Goal: Task Accomplishment & Management: Manage account settings

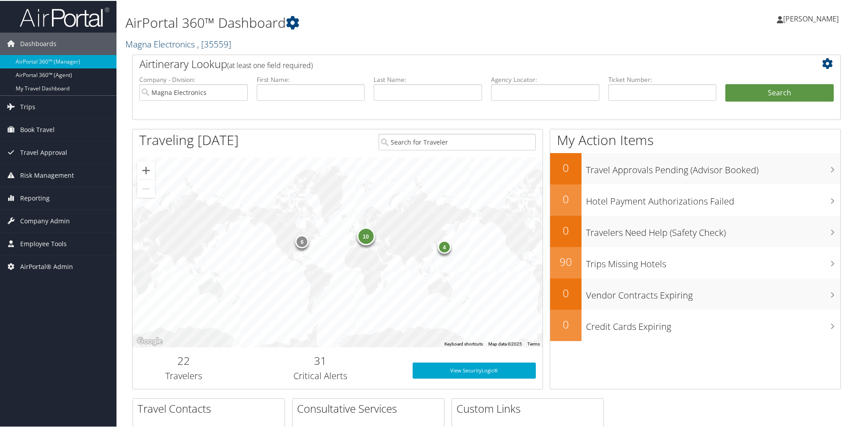
click at [151, 45] on link "Magna Electronics , [ 35559 ]" at bounding box center [178, 43] width 106 height 12
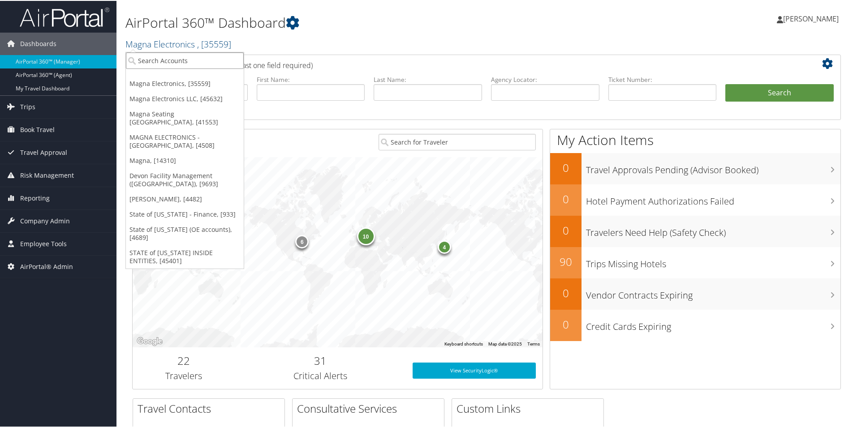
click at [155, 62] on input "search" at bounding box center [185, 60] width 118 height 17
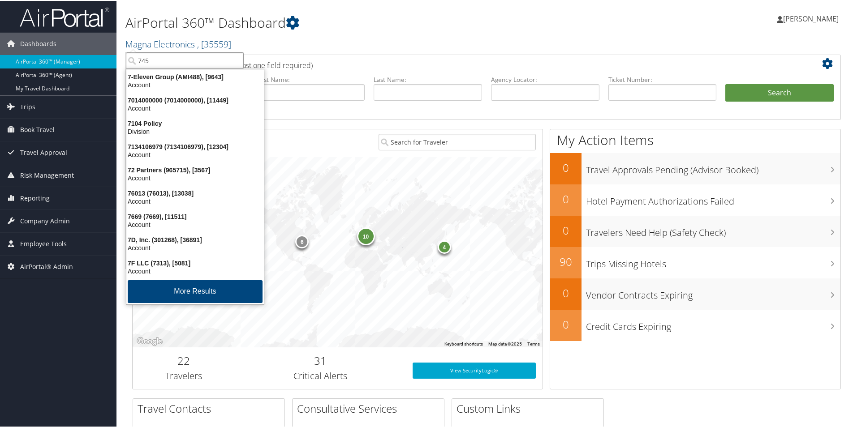
type input "7456"
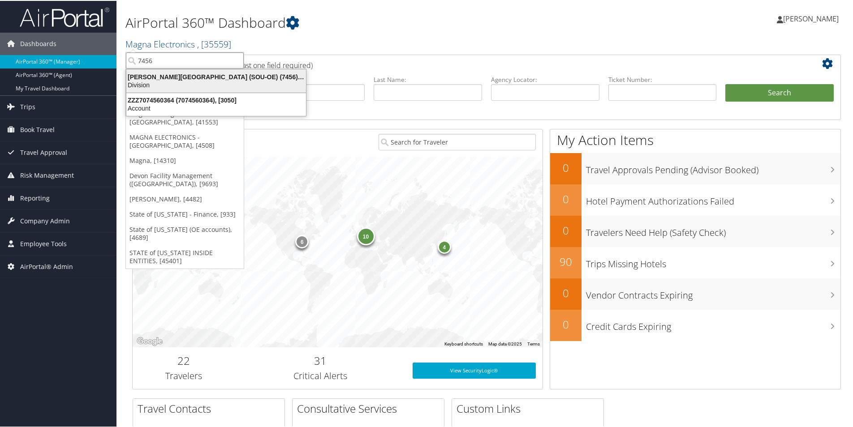
click at [211, 77] on div "Weber State University (SOU-OE) (7456), [6197]" at bounding box center [216, 76] width 190 height 8
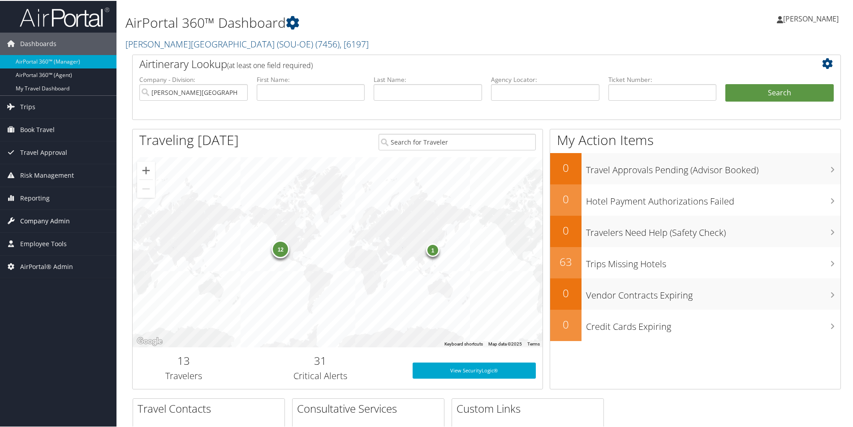
click at [51, 221] on span "Company Admin" at bounding box center [45, 220] width 50 height 22
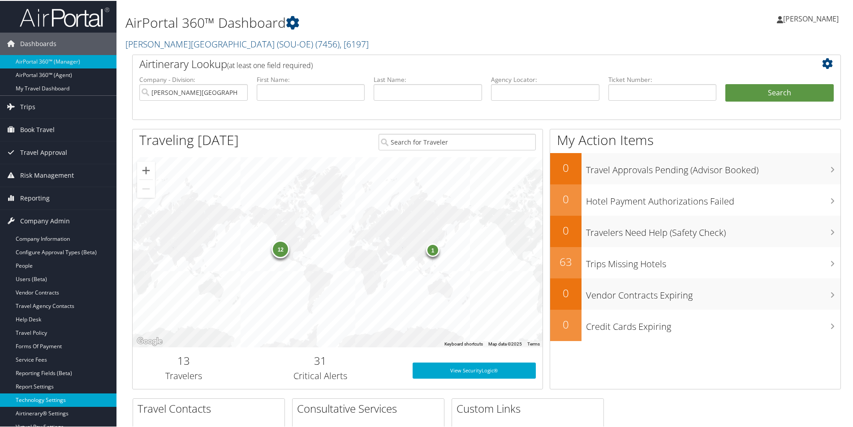
click at [35, 397] on link "Technology Settings" at bounding box center [58, 399] width 116 height 13
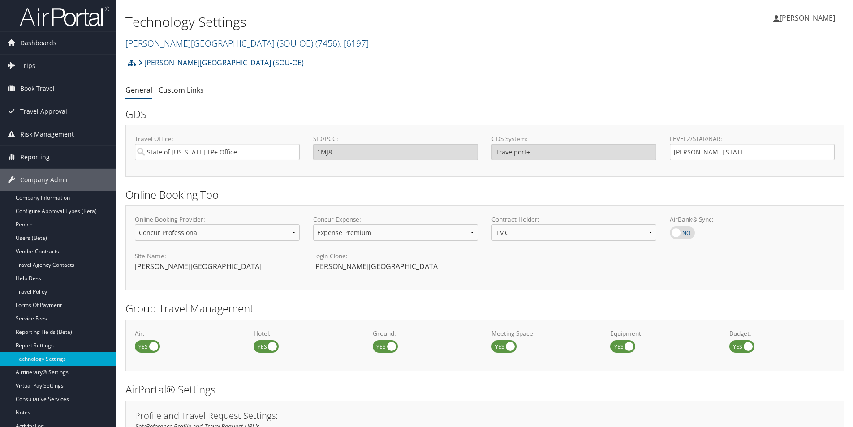
select select "4"
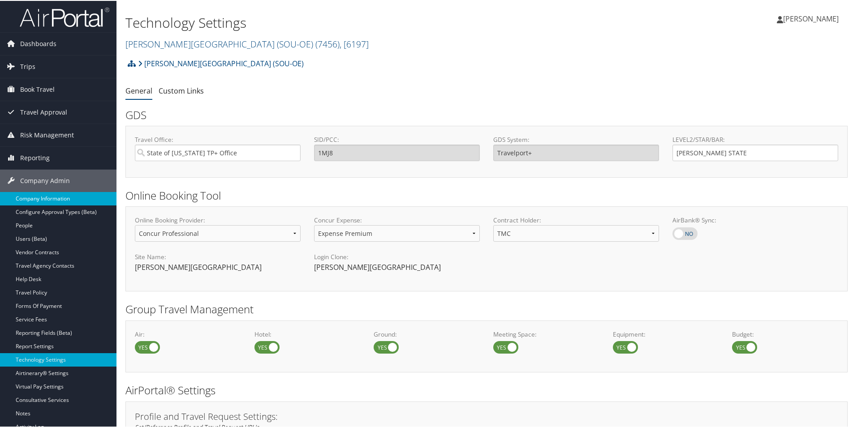
click at [57, 197] on link "Company Information" at bounding box center [58, 197] width 116 height 13
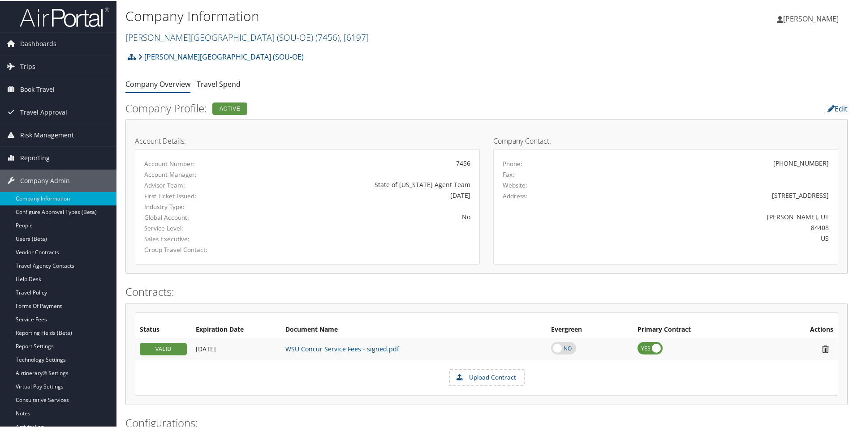
click at [164, 34] on link "Weber State University (SOU-OE) ( 7456 ) , [ 6197 ]" at bounding box center [246, 36] width 243 height 12
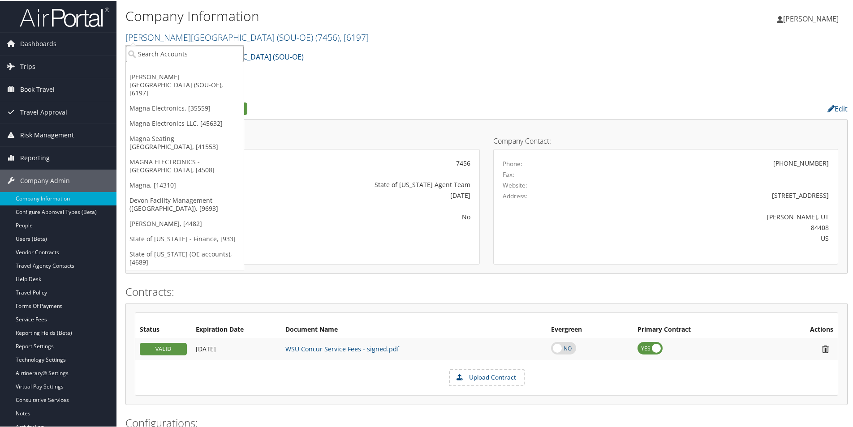
click at [162, 55] on input "search" at bounding box center [185, 53] width 118 height 17
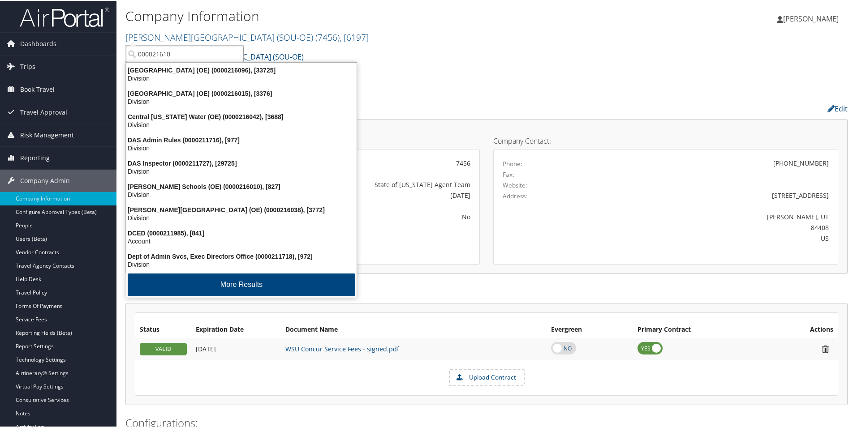
type input "0000216107"
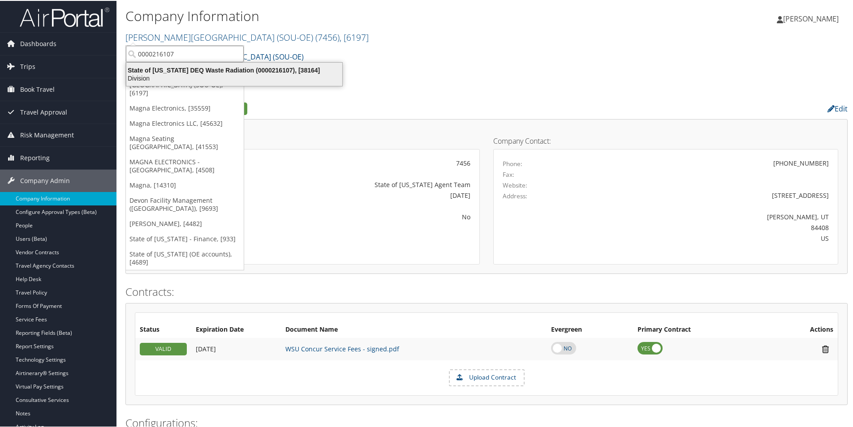
click at [206, 68] on div "State of Utah DEQ Waste Radiation (0000216107), [38164]" at bounding box center [234, 69] width 227 height 8
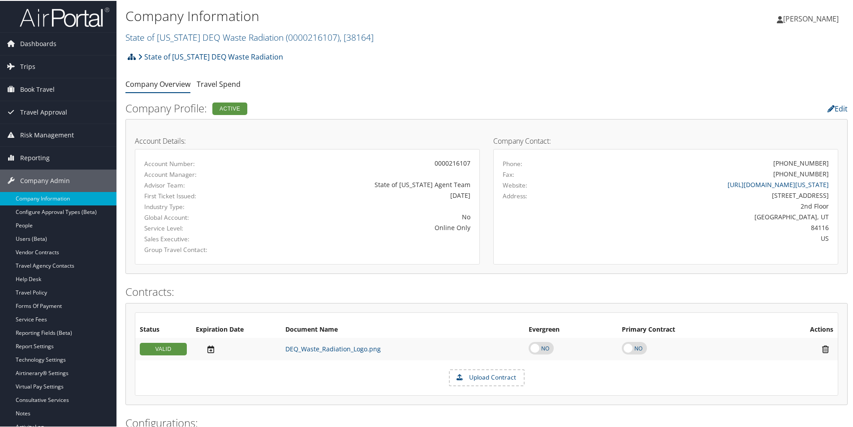
click at [129, 56] on icon at bounding box center [132, 55] width 8 height 7
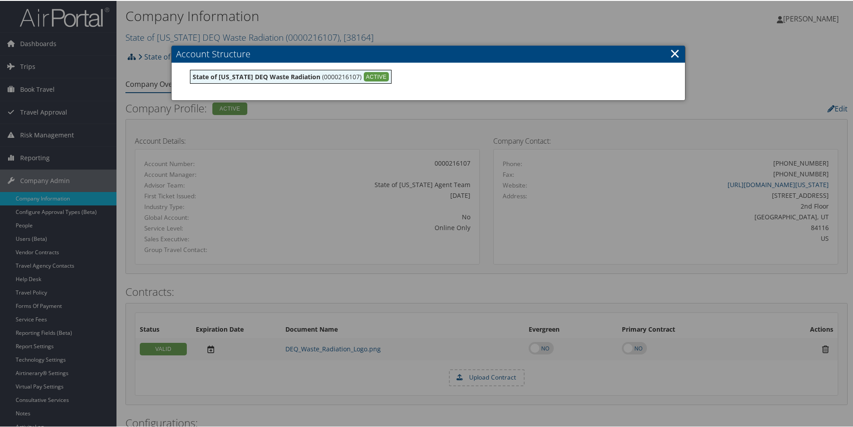
click at [129, 56] on div at bounding box center [428, 213] width 857 height 427
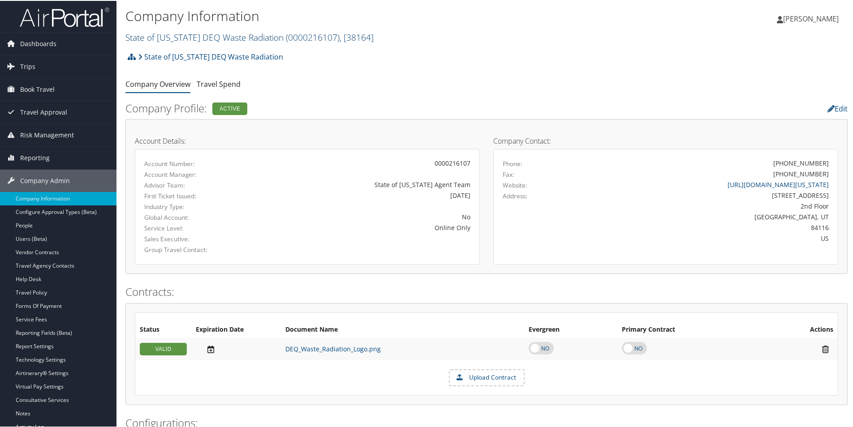
click at [193, 39] on link "State of Utah DEQ Waste Radiation ( 0000216107 ) , [ 38164 ]" at bounding box center [249, 36] width 248 height 12
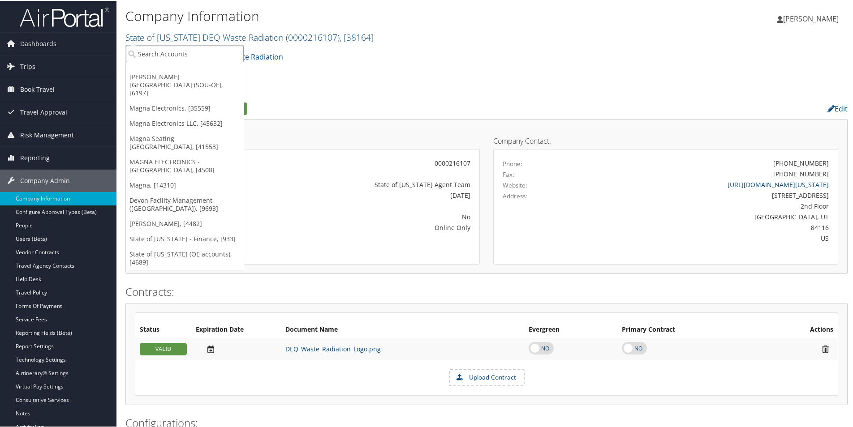
click at [193, 51] on input "search" at bounding box center [185, 53] width 118 height 17
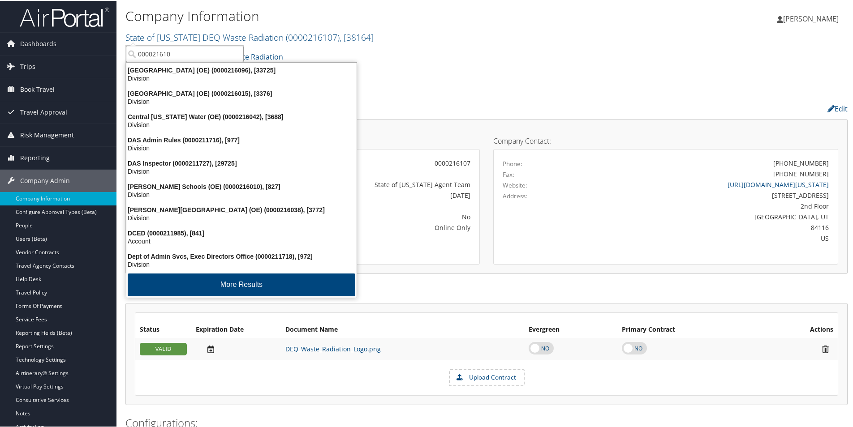
type input "0000216106"
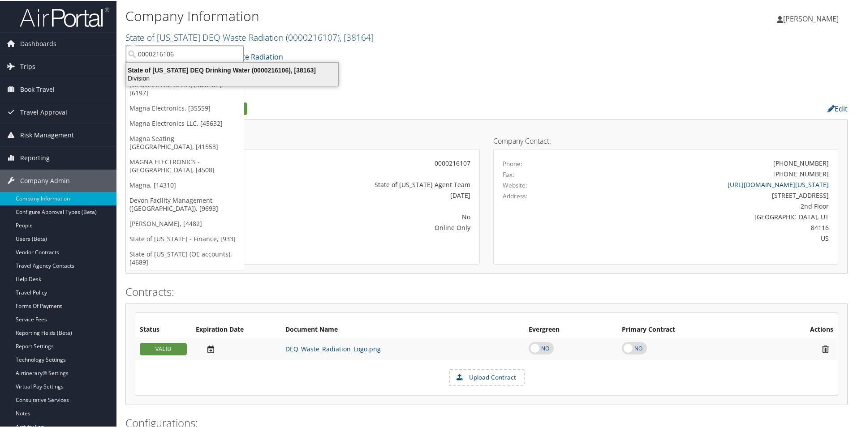
click at [181, 73] on div "Division" at bounding box center [232, 77] width 223 height 8
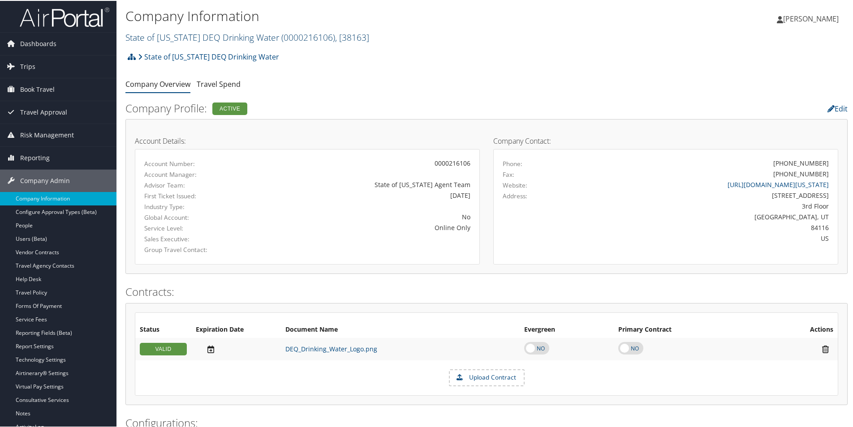
click at [161, 37] on link "State of Utah DEQ Drinking Water ( 0000216106 ) , [ 38163 ]" at bounding box center [247, 36] width 244 height 12
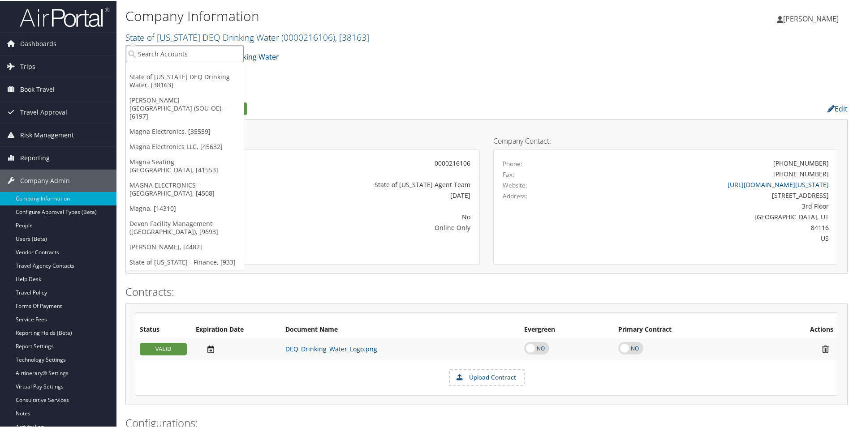
click at [158, 52] on input "search" at bounding box center [185, 53] width 118 height 17
paste input "ZZZZZZZZZZ"
type input "ZZZZZZZZZZ"
click at [175, 69] on div "ZZZ (ZZZZZZZZZZ), [3258]" at bounding box center [185, 69] width 128 height 8
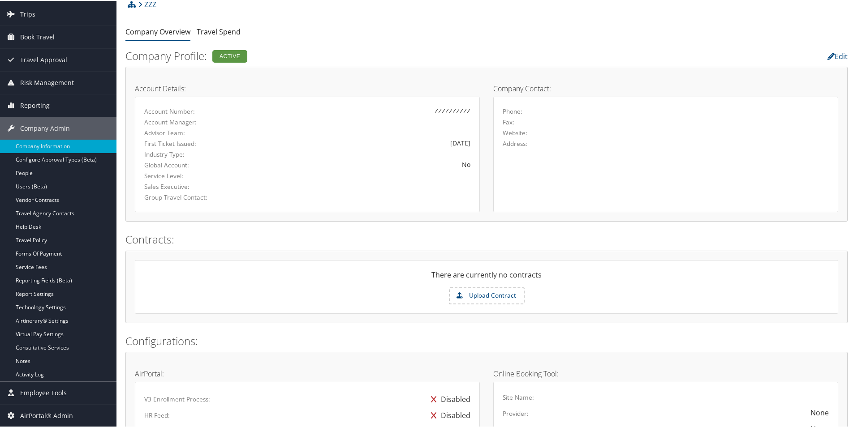
scroll to position [45, 0]
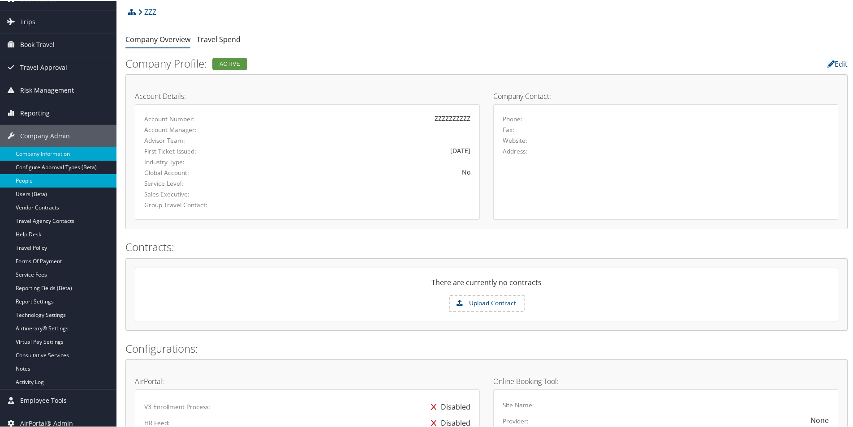
click at [24, 177] on link "People" at bounding box center [58, 179] width 116 height 13
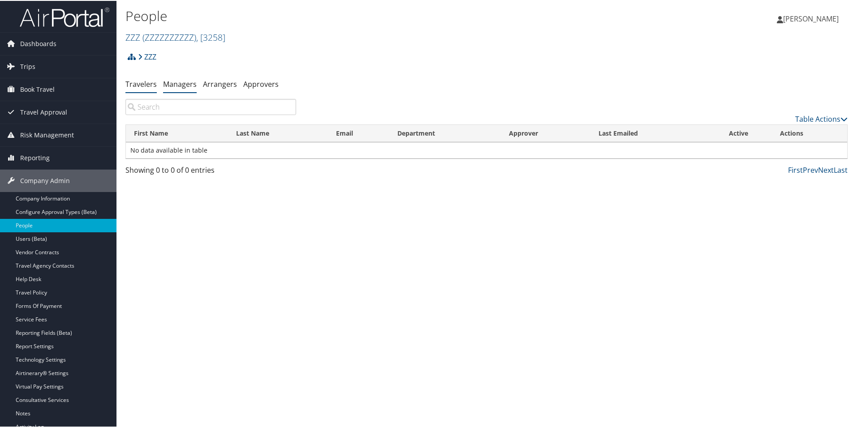
click at [181, 88] on link "Managers" at bounding box center [180, 83] width 34 height 10
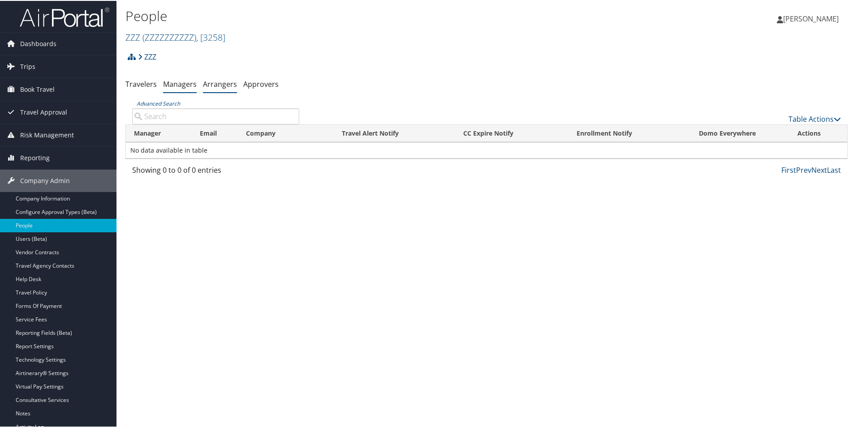
click at [227, 85] on link "Arrangers" at bounding box center [220, 83] width 34 height 10
click at [256, 86] on link "Approvers" at bounding box center [260, 83] width 35 height 10
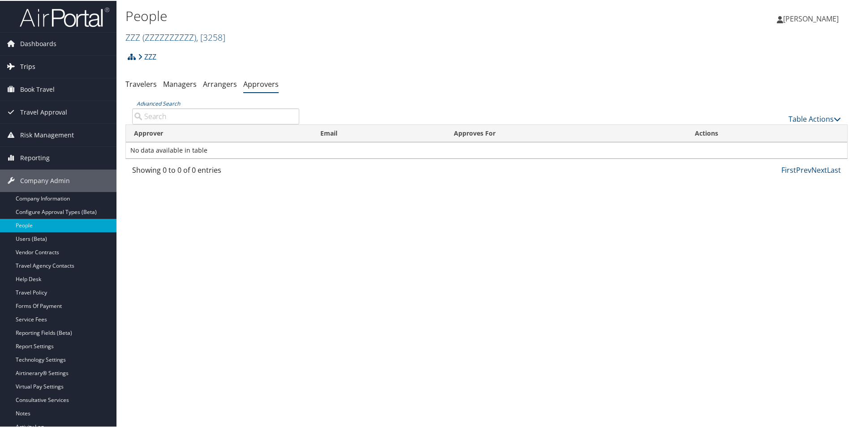
click at [25, 62] on span "Trips" at bounding box center [27, 66] width 15 height 22
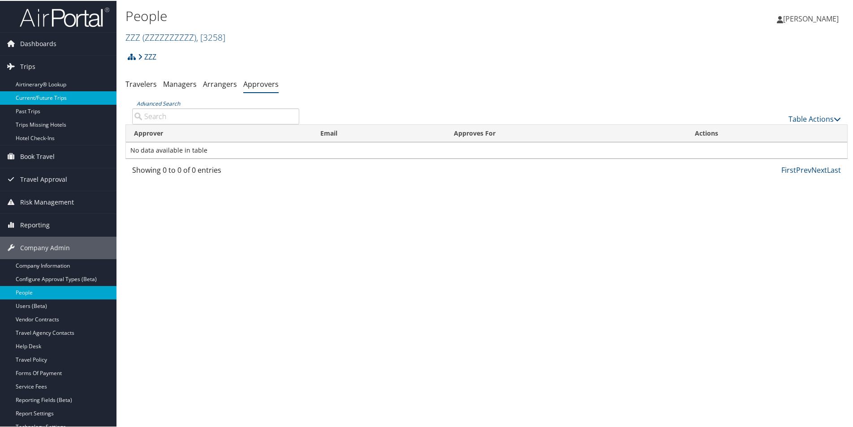
click at [27, 97] on link "Current/Future Trips" at bounding box center [58, 96] width 116 height 13
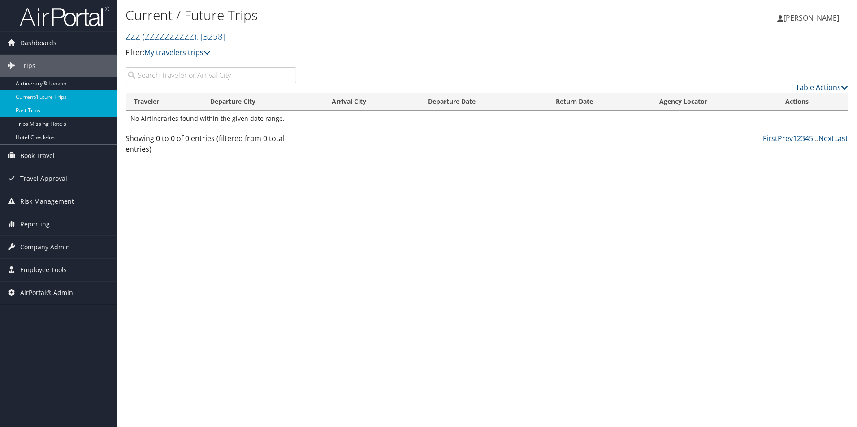
click at [26, 109] on link "Past Trips" at bounding box center [58, 110] width 116 height 13
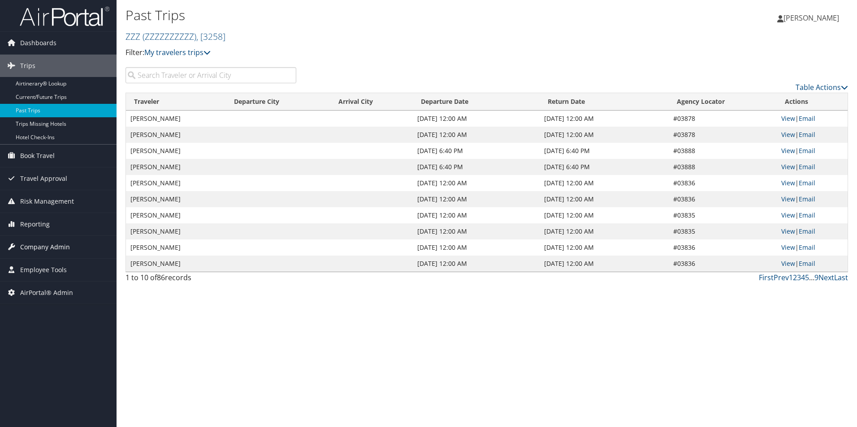
click at [42, 248] on span "Company Admin" at bounding box center [45, 247] width 50 height 22
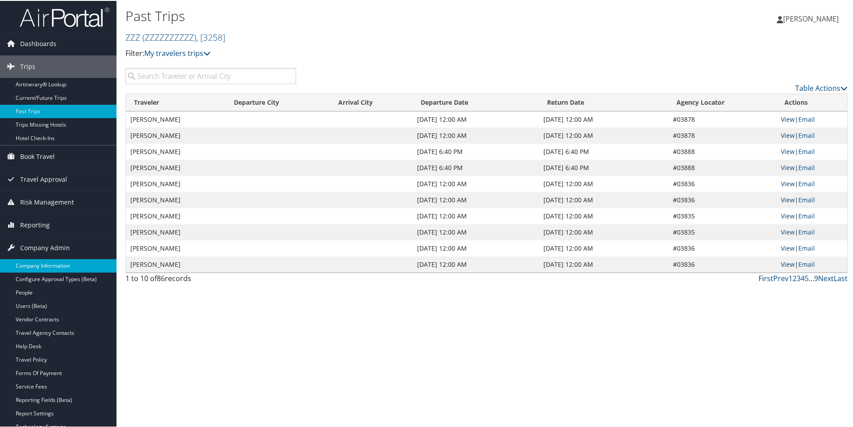
click at [36, 264] on link "Company Information" at bounding box center [58, 264] width 116 height 13
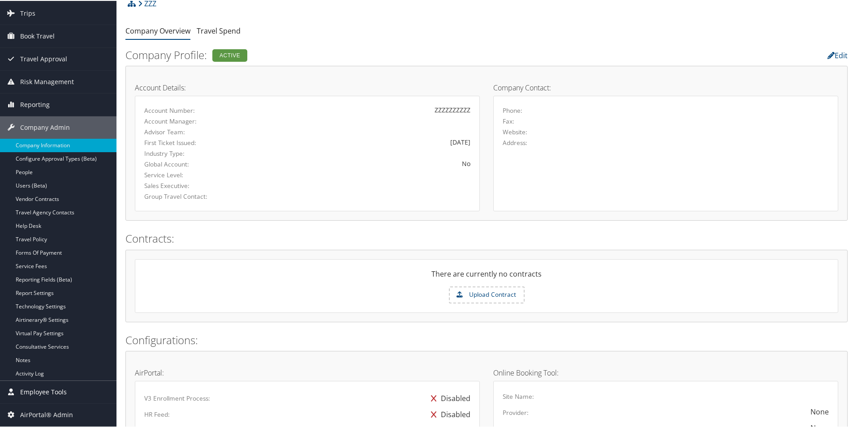
scroll to position [22, 0]
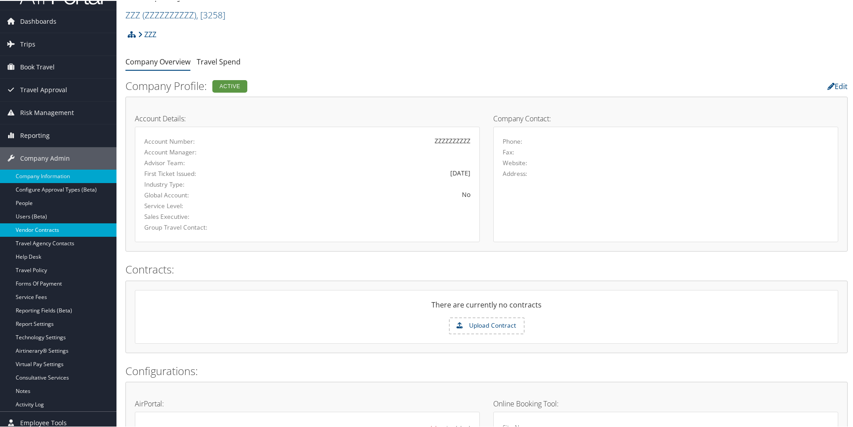
click at [27, 227] on link "Vendor Contracts" at bounding box center [58, 229] width 116 height 13
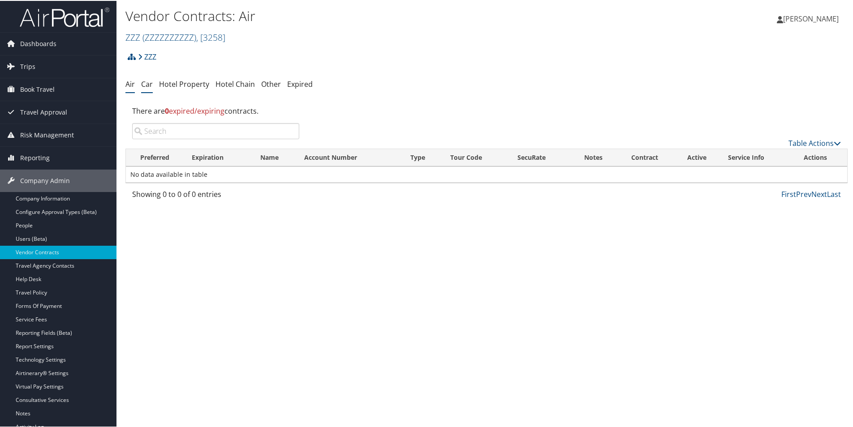
click at [147, 85] on link "Car" at bounding box center [147, 83] width 12 height 10
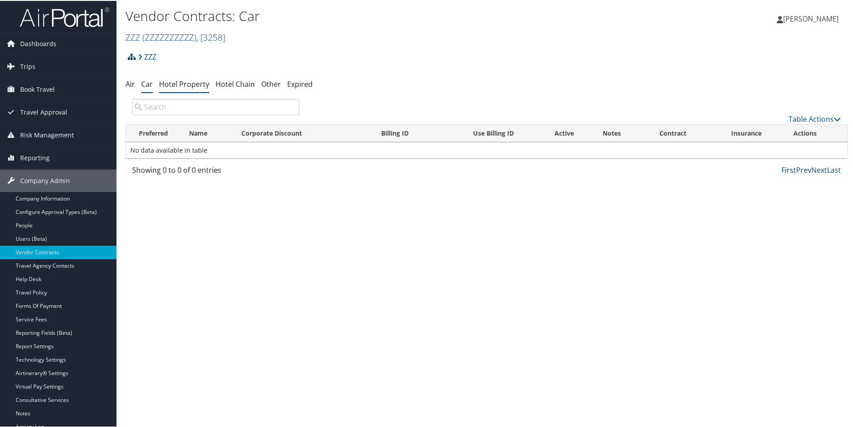
click at [182, 85] on link "Hotel Property" at bounding box center [184, 83] width 50 height 10
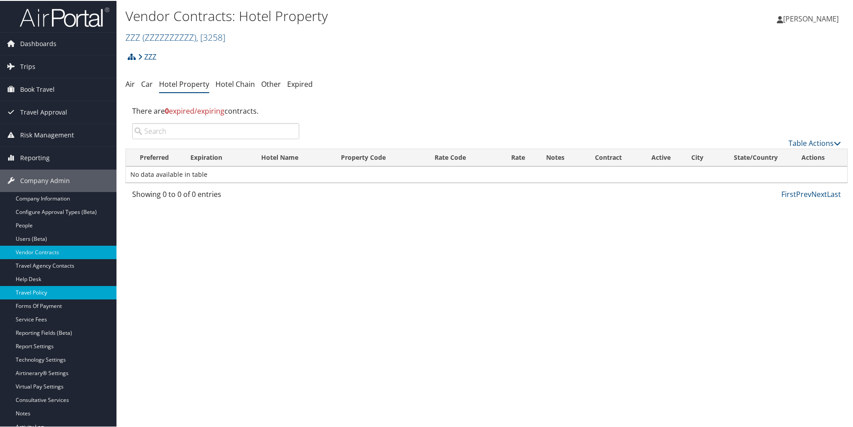
click at [37, 291] on link "Travel Policy" at bounding box center [58, 291] width 116 height 13
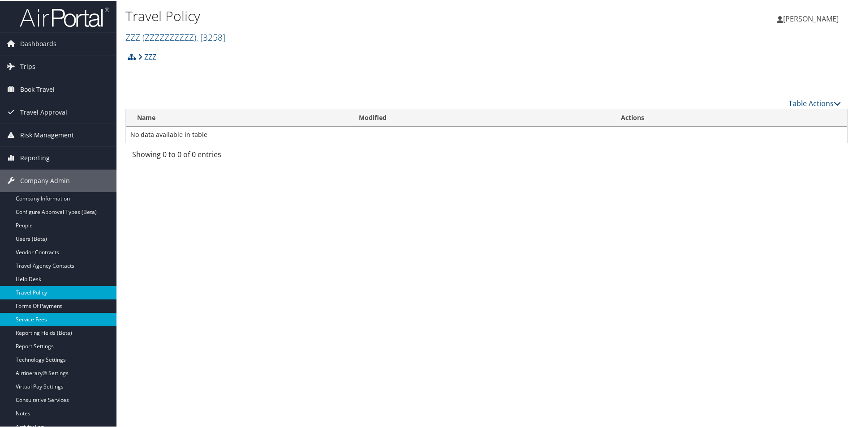
click at [33, 316] on link "Service Fees" at bounding box center [58, 318] width 116 height 13
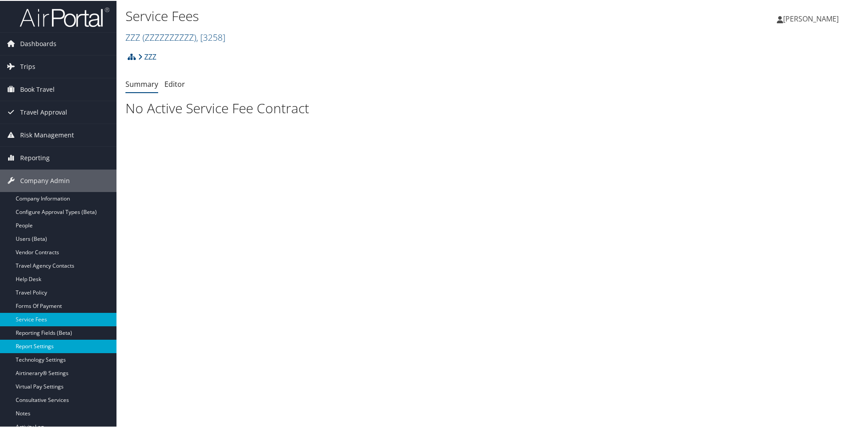
click at [36, 347] on link "Report Settings" at bounding box center [58, 345] width 116 height 13
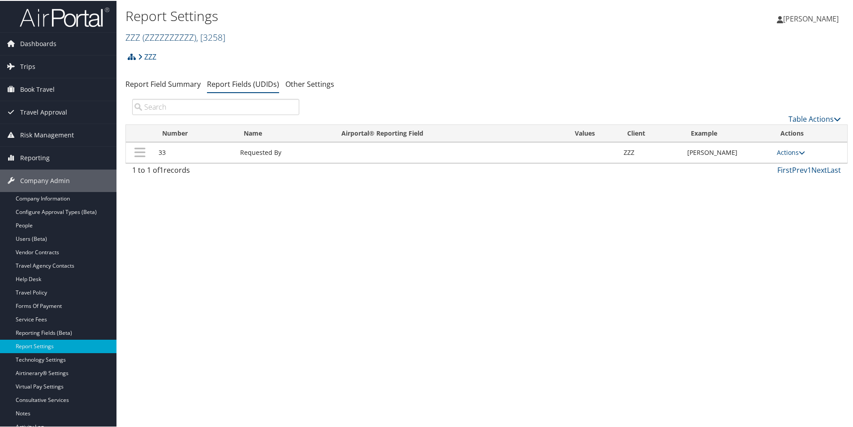
click at [154, 37] on span "( ZZZZZZZZZZ )" at bounding box center [169, 36] width 54 height 12
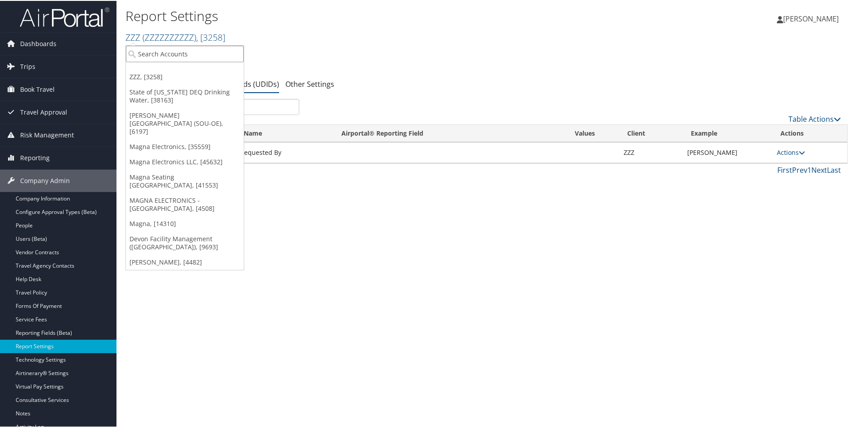
click at [148, 55] on input "search" at bounding box center [185, 53] width 118 height 17
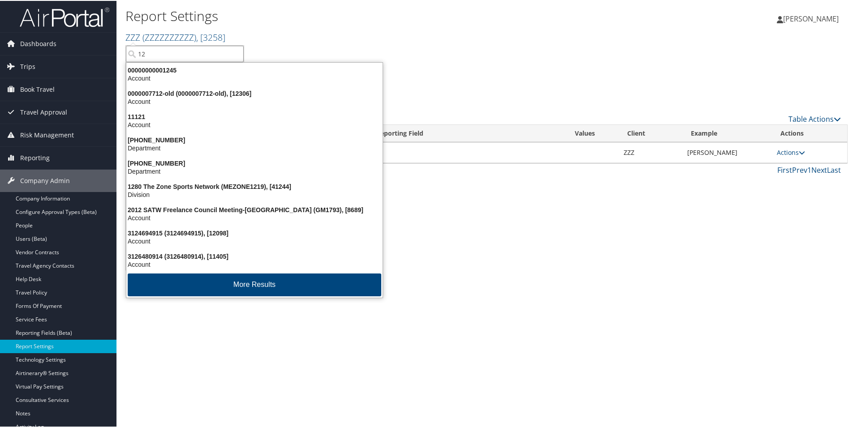
type input "1"
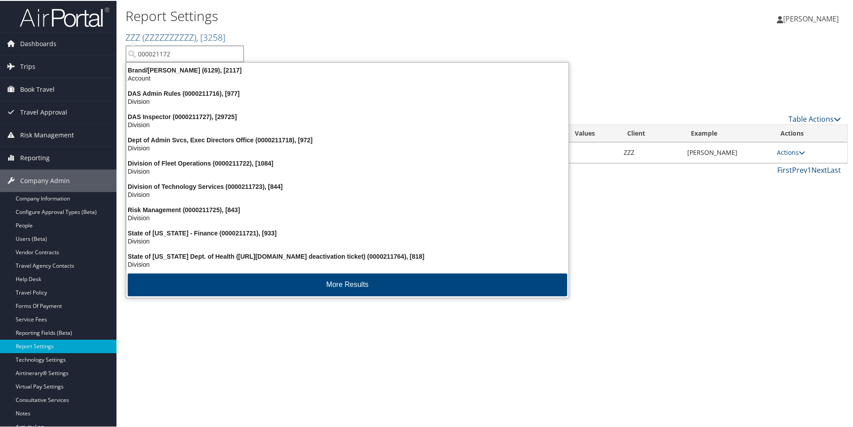
type input "0000211723"
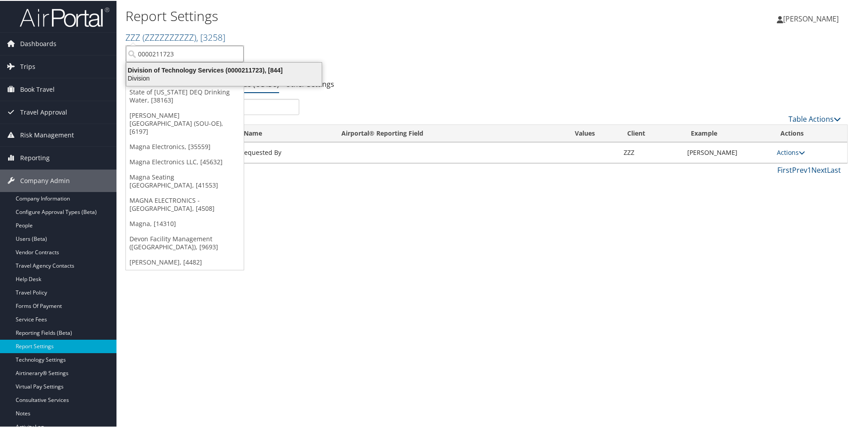
click at [165, 69] on div "Division of Technology Services (0000211723), [844]" at bounding box center [224, 69] width 206 height 8
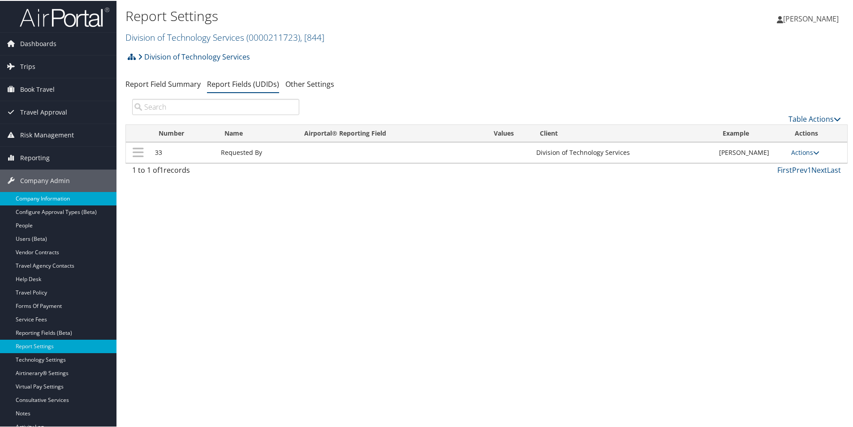
click at [37, 194] on link "Company Information" at bounding box center [58, 197] width 116 height 13
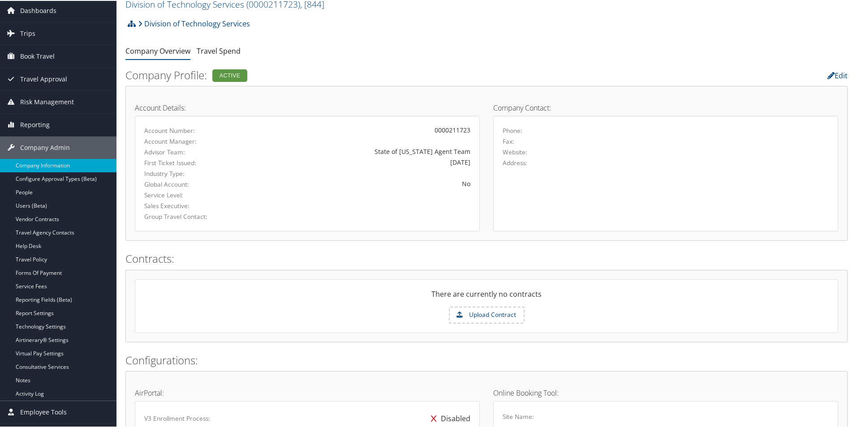
scroll to position [45, 0]
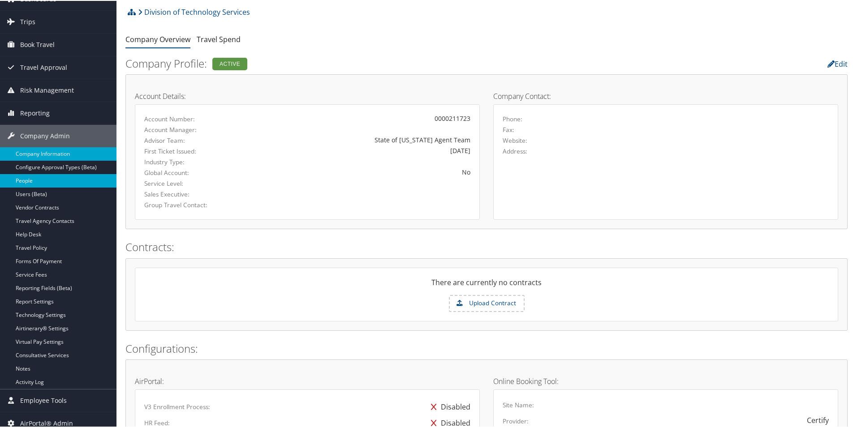
click at [25, 181] on link "People" at bounding box center [58, 179] width 116 height 13
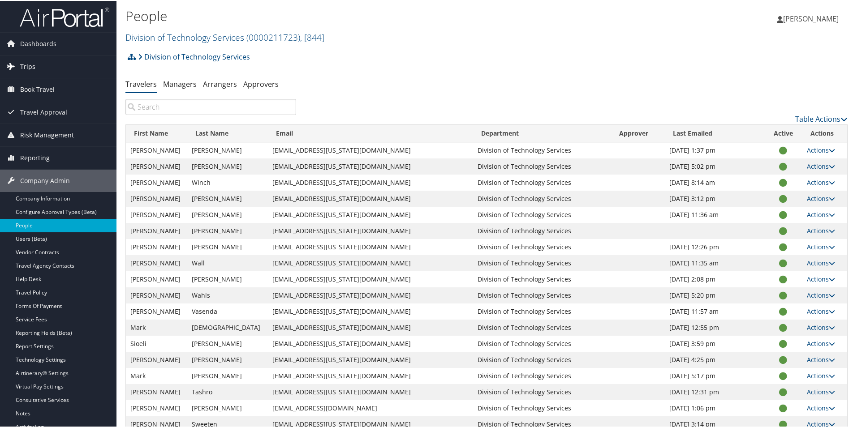
click at [26, 63] on span "Trips" at bounding box center [27, 66] width 15 height 22
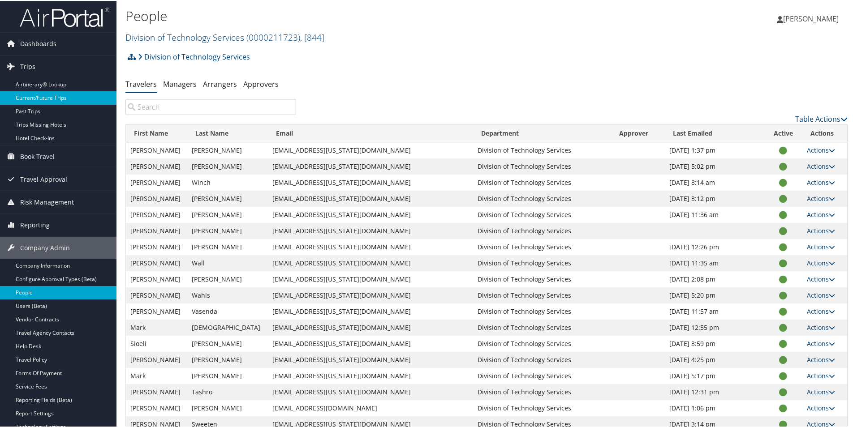
click at [33, 95] on link "Current/Future Trips" at bounding box center [58, 96] width 116 height 13
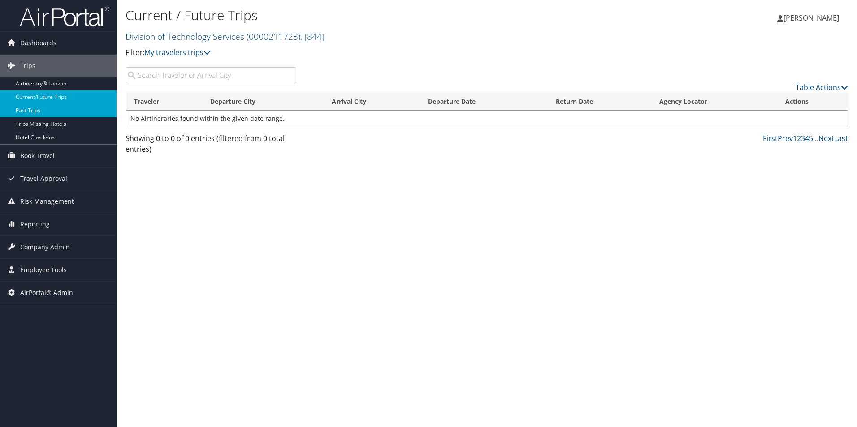
click at [34, 108] on link "Past Trips" at bounding box center [58, 110] width 116 height 13
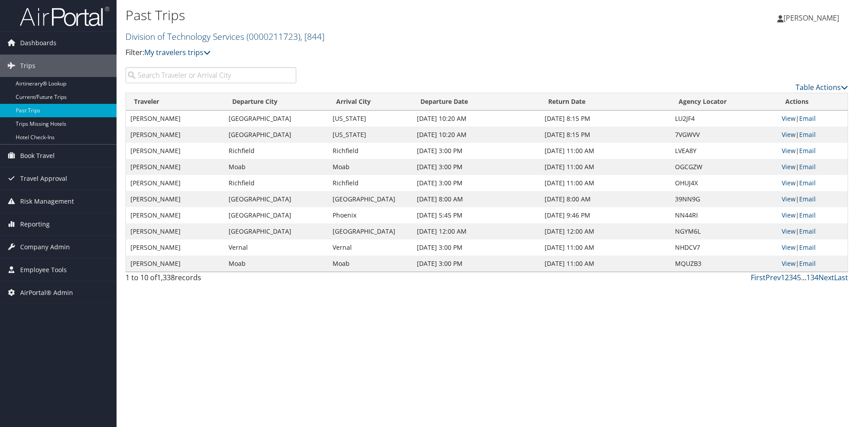
click at [161, 35] on link "Division of Technology Services ( 0000211723 ) , [ 844 ]" at bounding box center [224, 36] width 199 height 12
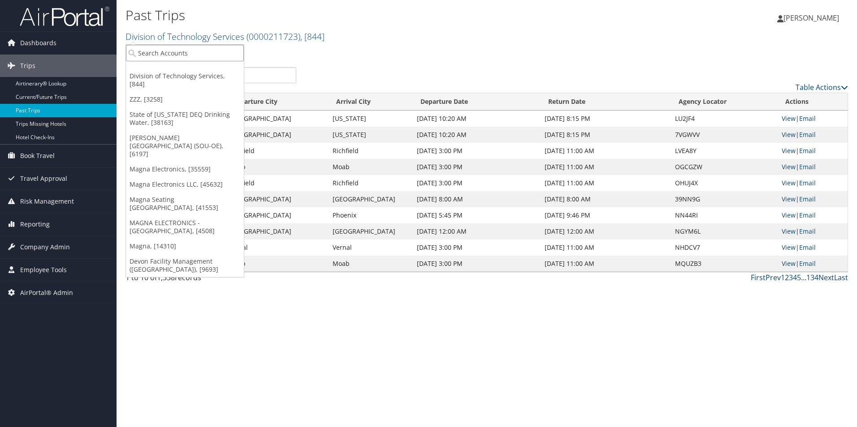
click at [154, 53] on input "search" at bounding box center [185, 53] width 118 height 17
type input "0000216106"
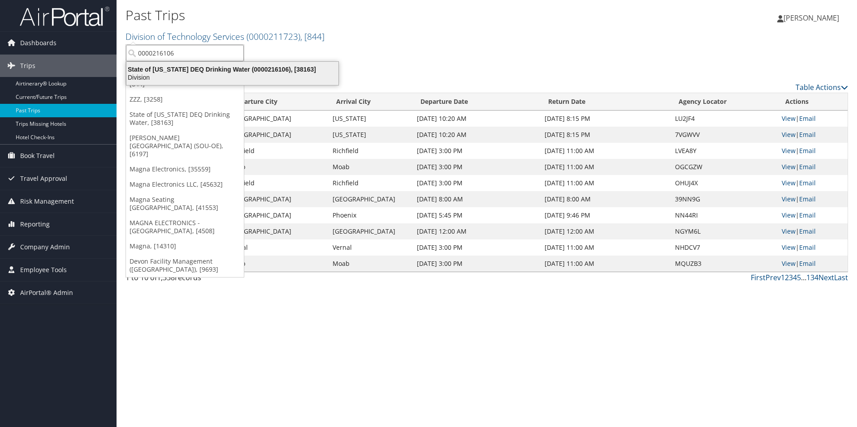
click at [167, 73] on div "State of Utah DEQ Drinking Water (0000216106), [38163]" at bounding box center [232, 69] width 223 height 8
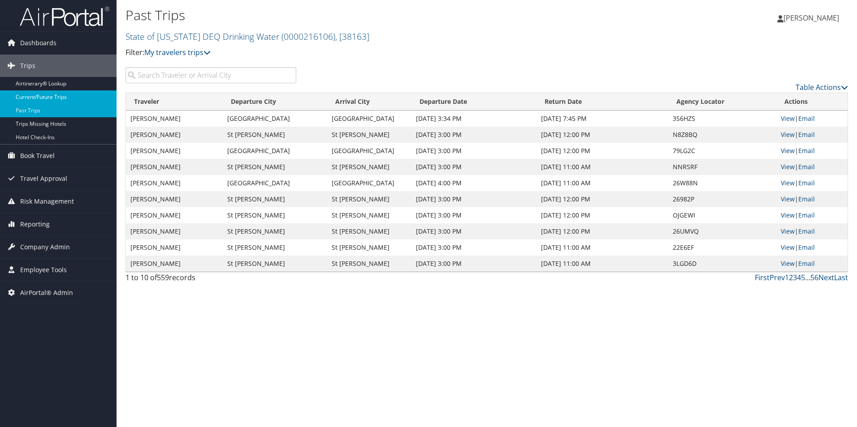
click at [38, 98] on link "Current/Future Trips" at bounding box center [58, 96] width 116 height 13
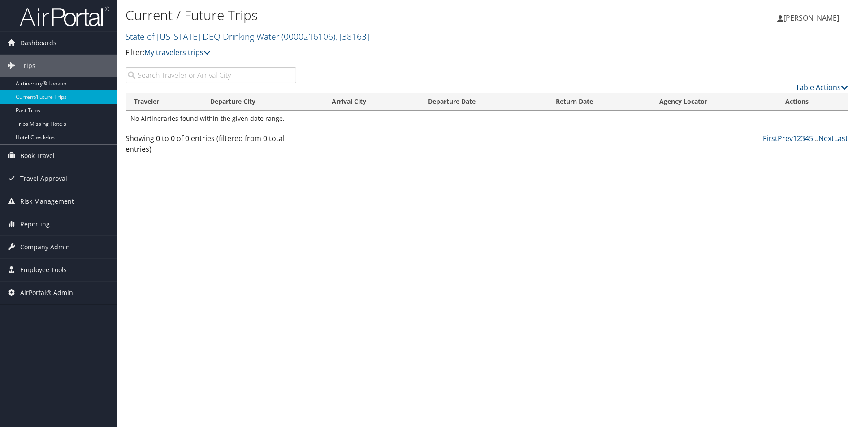
click at [165, 77] on input "search" at bounding box center [210, 75] width 171 height 16
type input "0000216107"
click at [180, 38] on link "State of [US_STATE] DEQ Drinking Water ( 0000216106 ) , [ 38163 ]" at bounding box center [247, 36] width 244 height 12
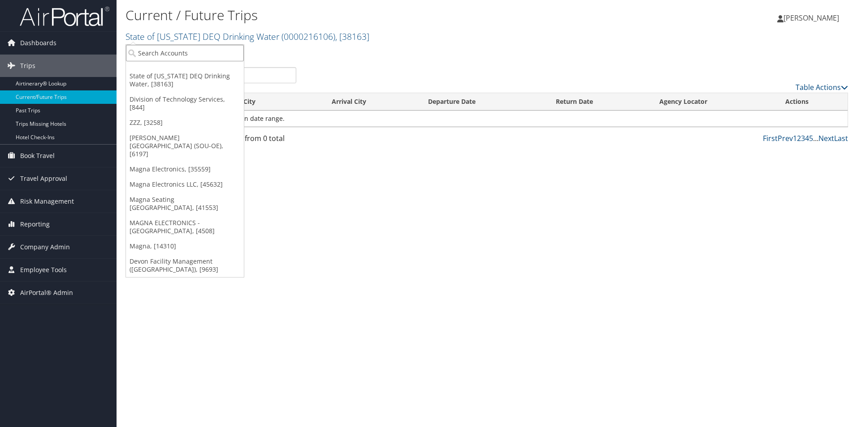
click at [172, 52] on input "search" at bounding box center [185, 53] width 118 height 17
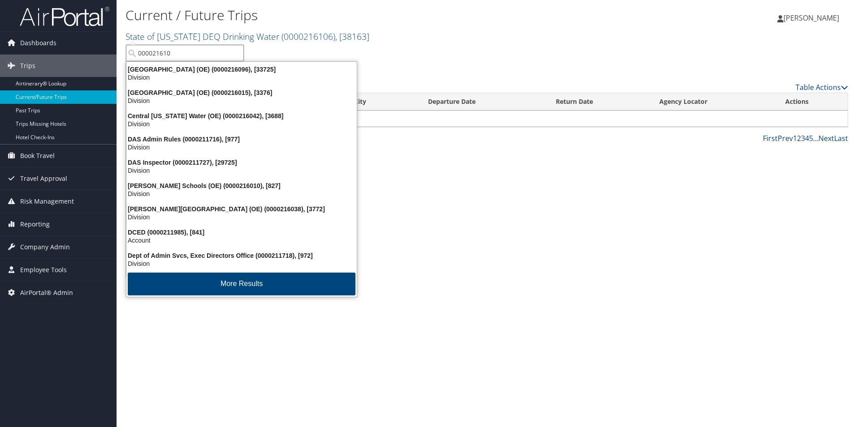
type input "0000216107"
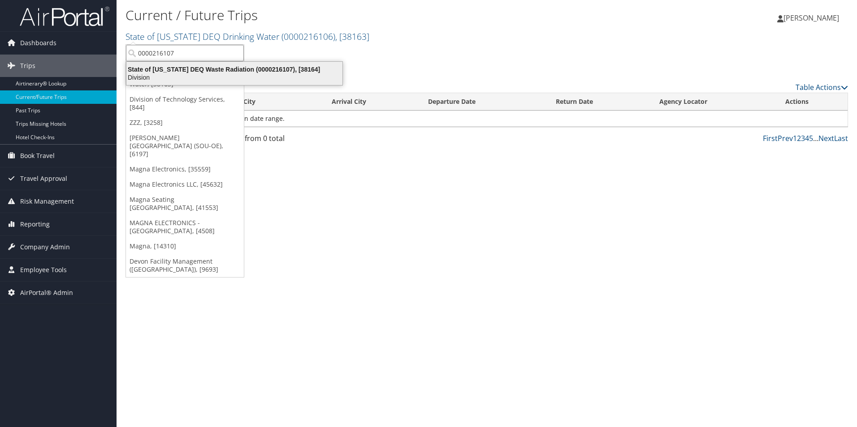
click at [186, 65] on div "State of [US_STATE] DEQ Waste Radiation (0000216107), [38164] Division" at bounding box center [234, 73] width 213 height 21
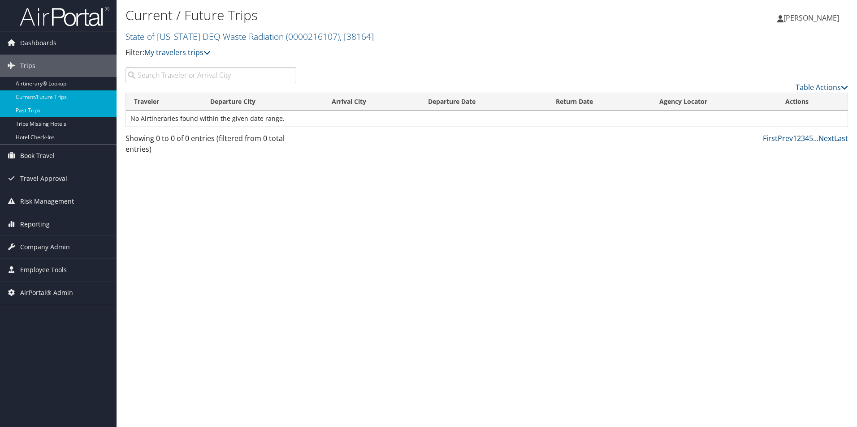
click at [29, 109] on link "Past Trips" at bounding box center [58, 110] width 116 height 13
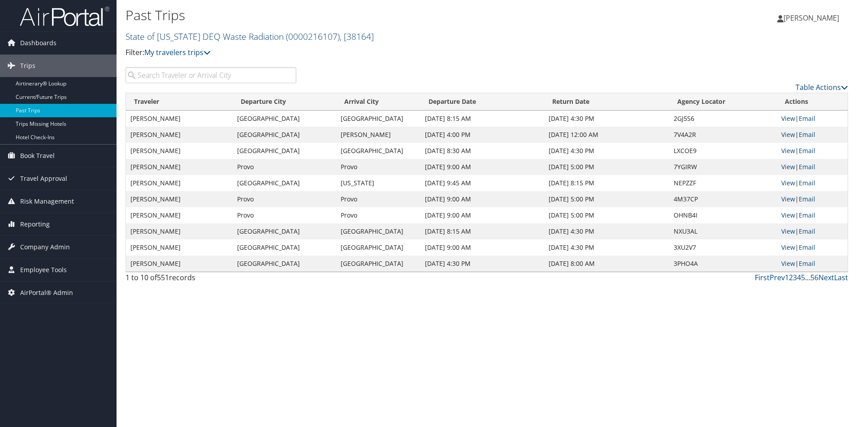
click at [159, 39] on link "State of [US_STATE] DEQ Waste Radiation ( 0000216107 ) , [ 38164 ]" at bounding box center [249, 36] width 248 height 12
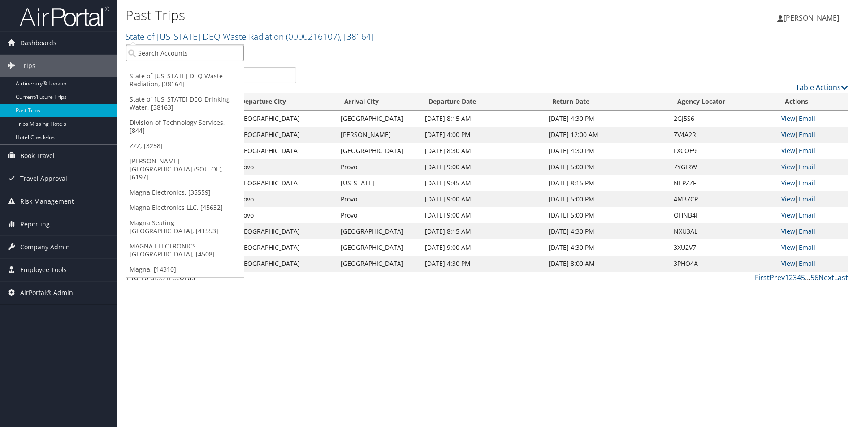
click at [159, 49] on input "search" at bounding box center [185, 53] width 118 height 17
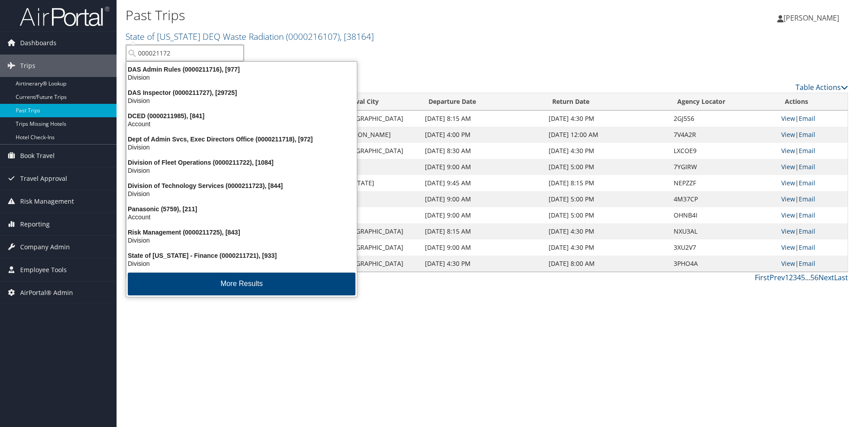
type input "0000211721"
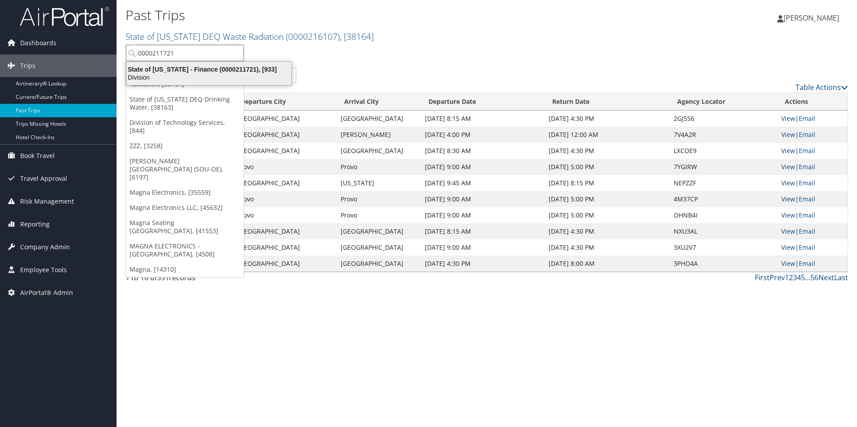
click at [188, 74] on div "Division" at bounding box center [209, 77] width 176 height 8
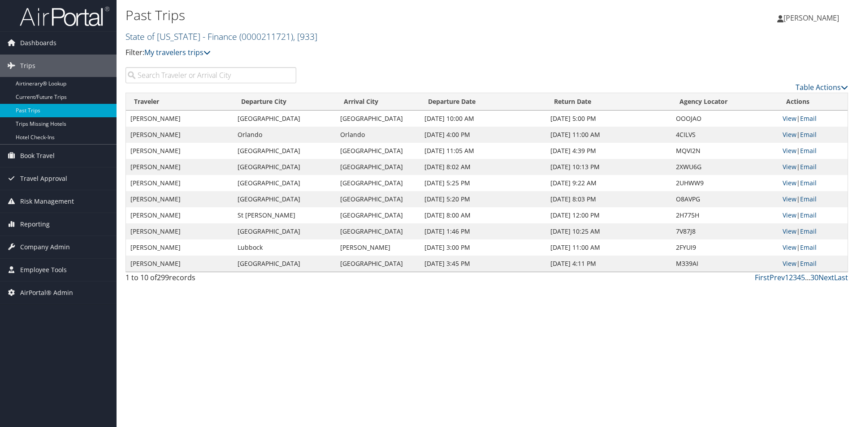
click at [157, 40] on link "State of Utah - Finance ( 0000211721 ) , [ 933 ]" at bounding box center [221, 36] width 192 height 12
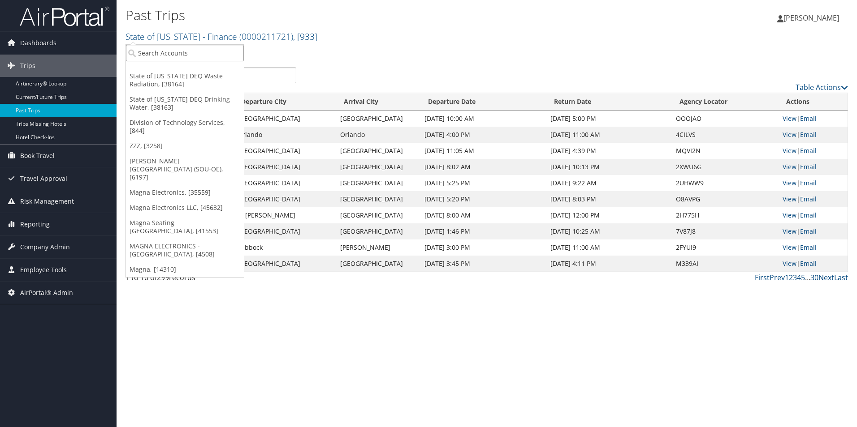
click at [154, 55] on input "search" at bounding box center [185, 53] width 118 height 17
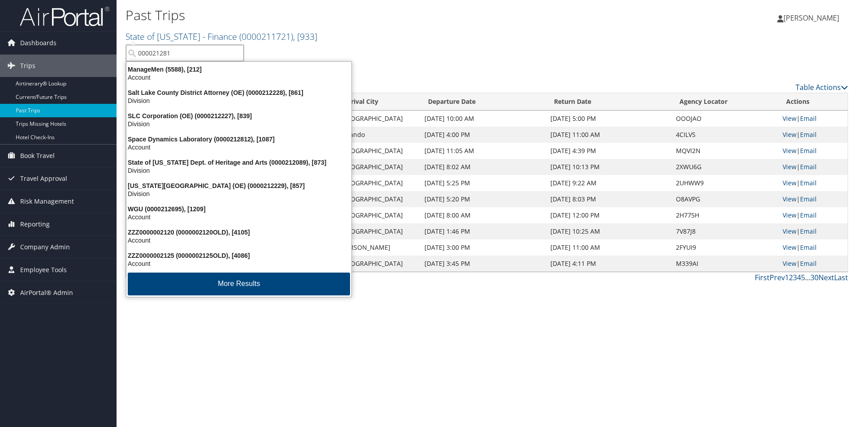
type input "0000212812"
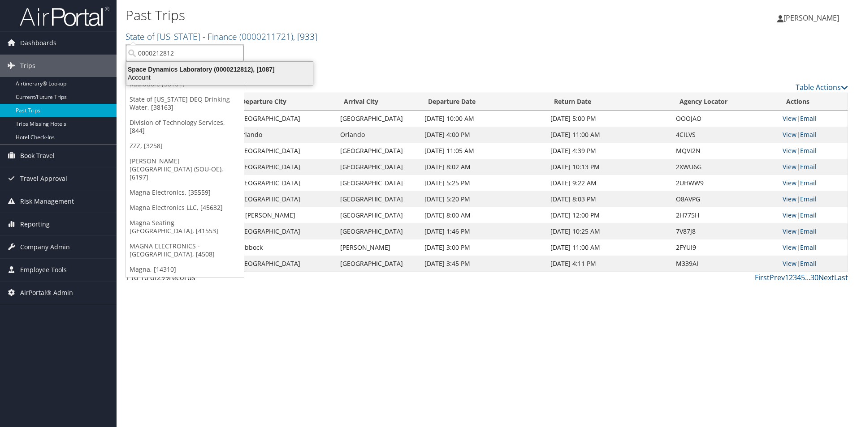
click at [180, 69] on div "Space Dynamics Laboratory (0000212812), [1087]" at bounding box center [219, 69] width 197 height 8
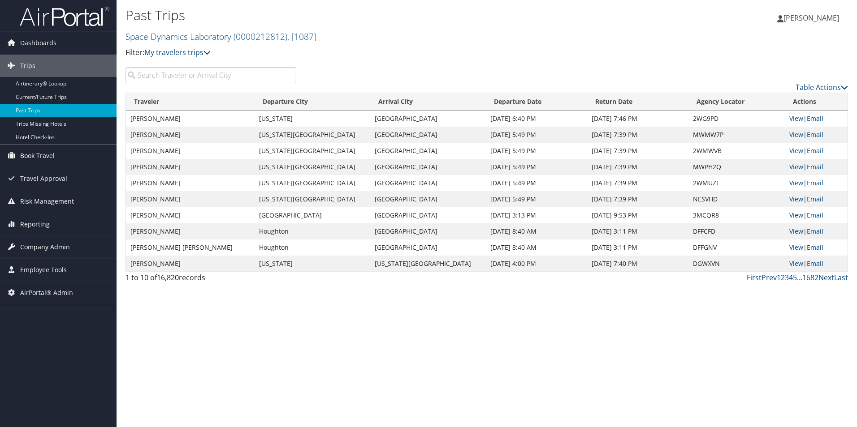
click at [23, 247] on span "Company Admin" at bounding box center [45, 247] width 50 height 22
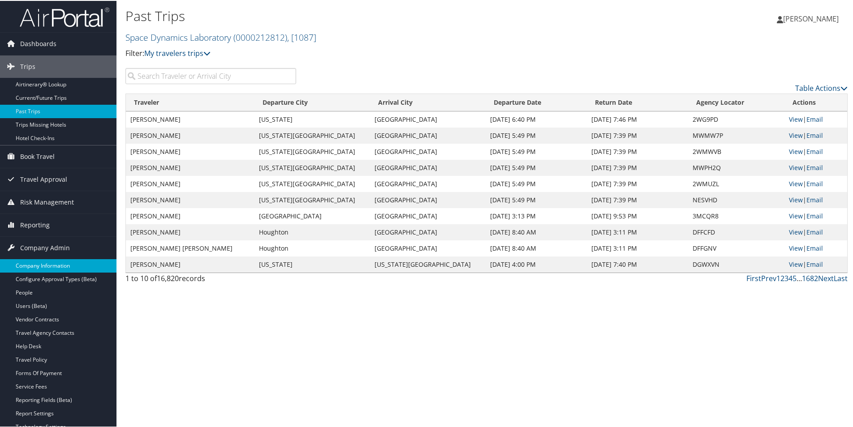
click at [28, 263] on link "Company Information" at bounding box center [58, 264] width 116 height 13
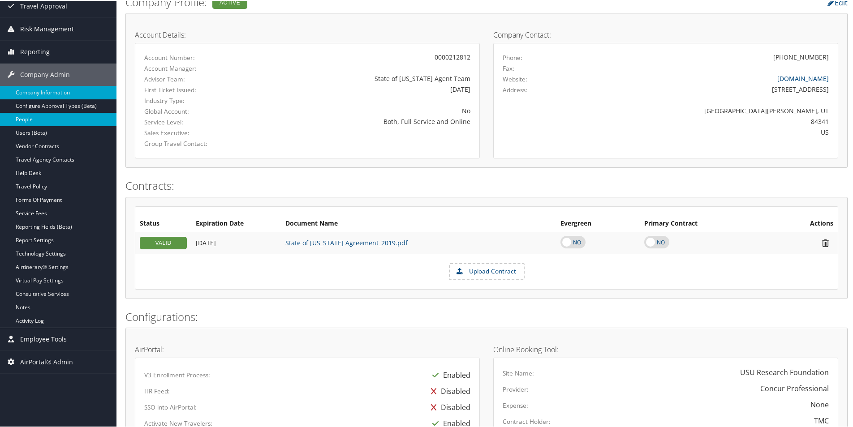
scroll to position [68, 0]
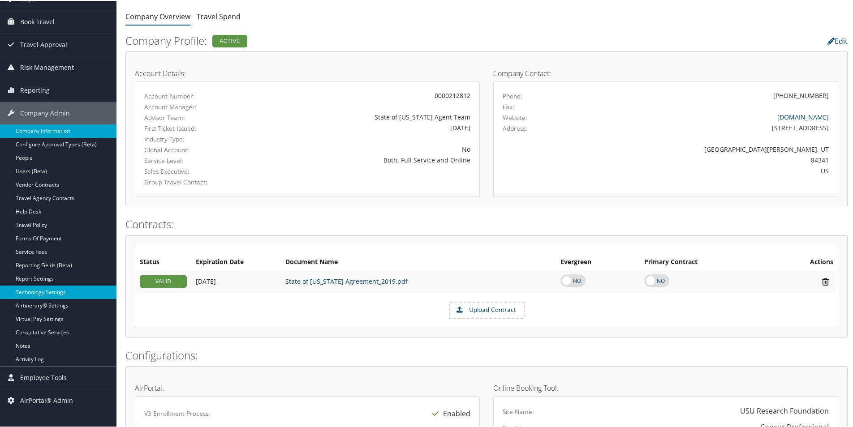
click at [38, 293] on link "Technology Settings" at bounding box center [58, 291] width 116 height 13
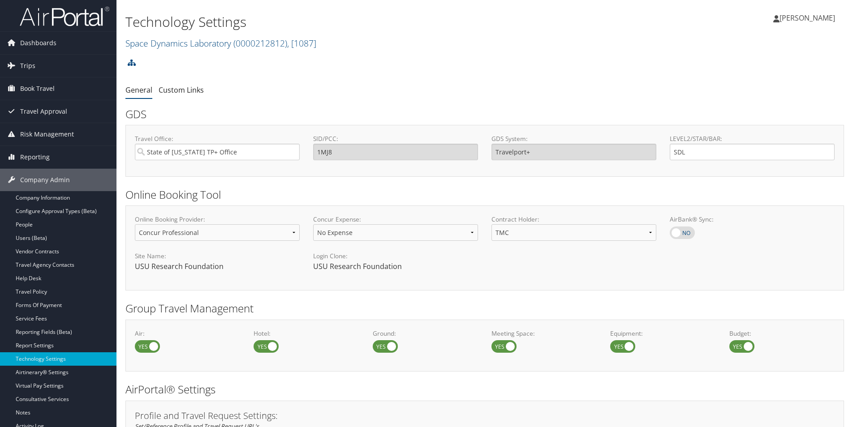
select select "4"
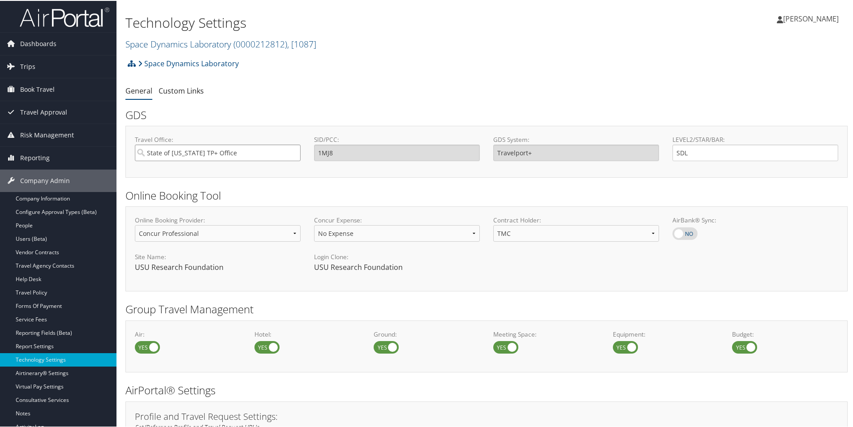
click at [291, 151] on input "State of [US_STATE] TP+ Office" at bounding box center [218, 152] width 166 height 17
click at [201, 168] on div "FP9 State of Utah On-site Branch Office" at bounding box center [217, 168] width 161 height 9
type input "FP9 State of Utah On-site Branch Office"
type input "FP9"
type input "Worldspan"
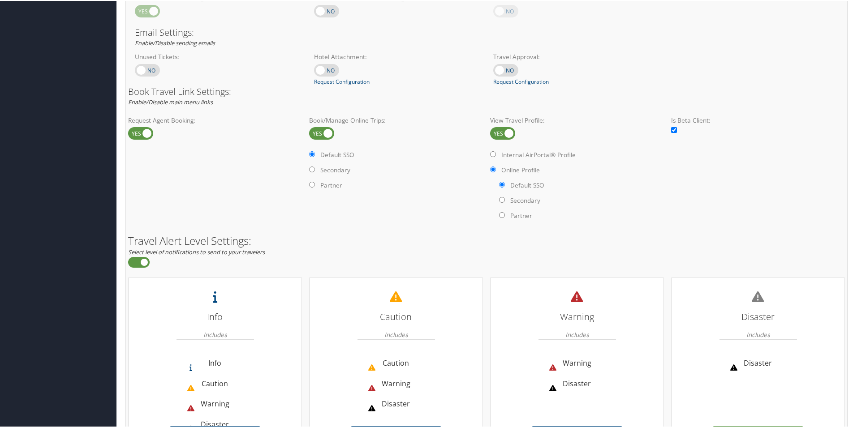
scroll to position [557, 0]
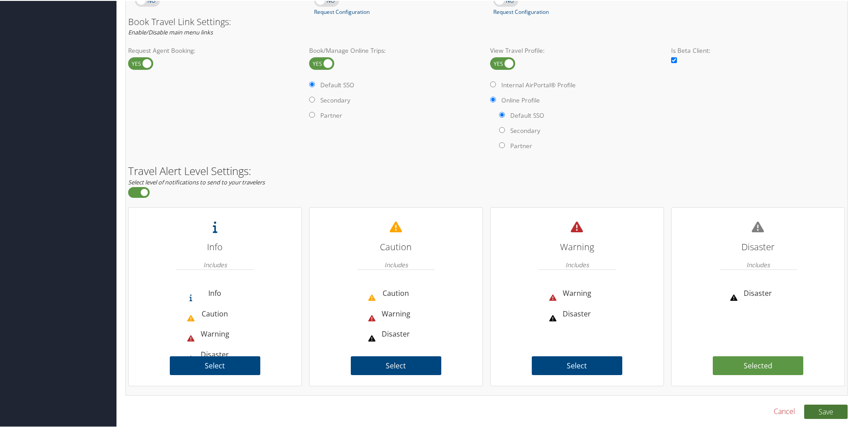
type input "FP9 State of Utah On-site Branch Office"
click at [822, 408] on button "Save" at bounding box center [825, 411] width 43 height 14
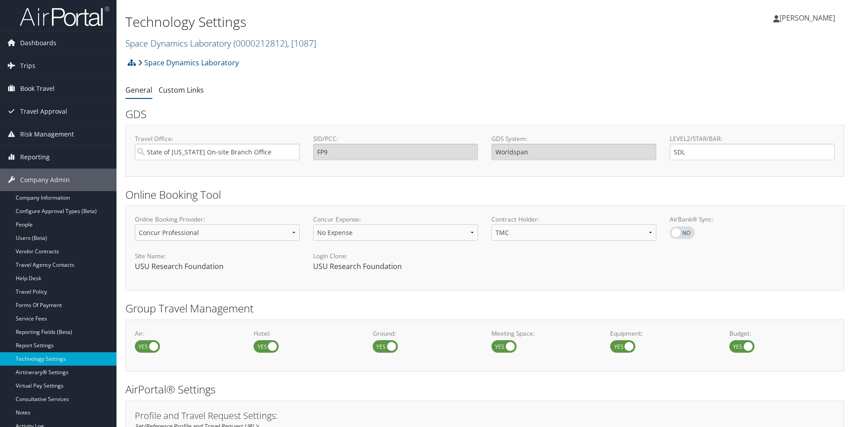
select select "4"
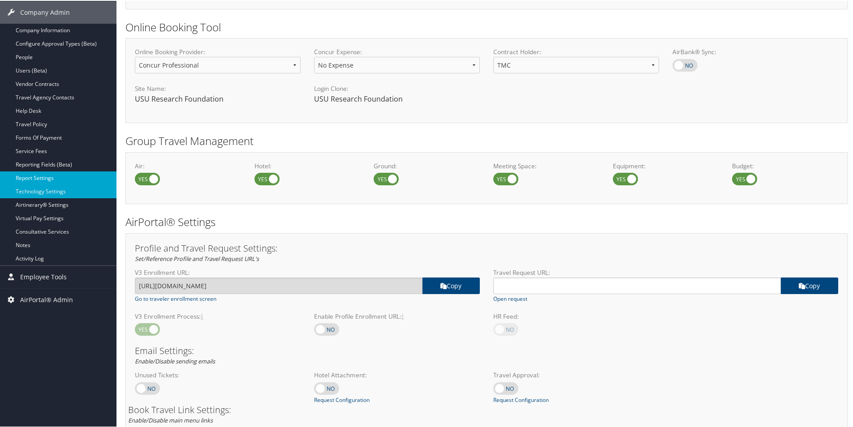
scroll to position [154, 0]
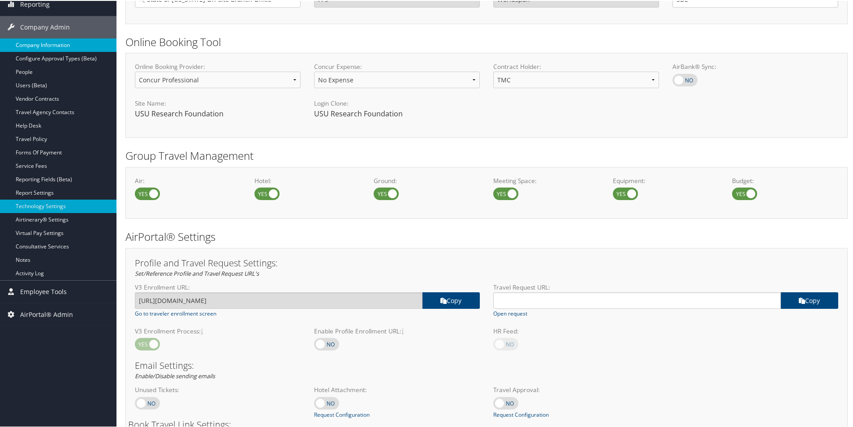
click at [37, 46] on link "Company Information" at bounding box center [58, 44] width 116 height 13
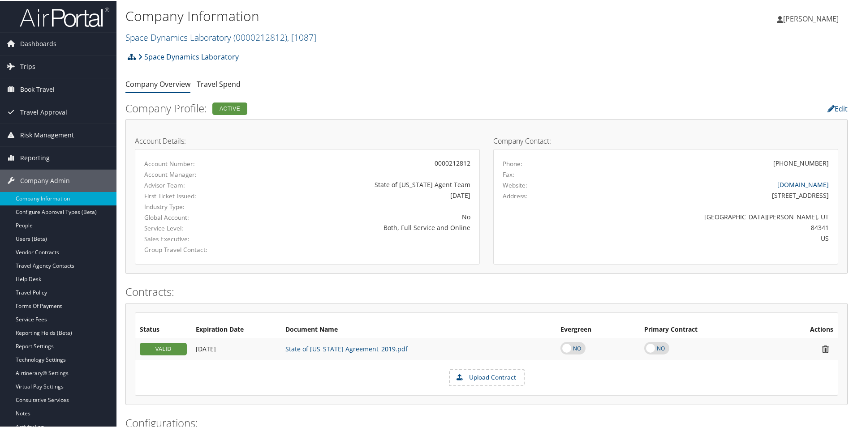
click at [130, 54] on icon at bounding box center [132, 55] width 8 height 7
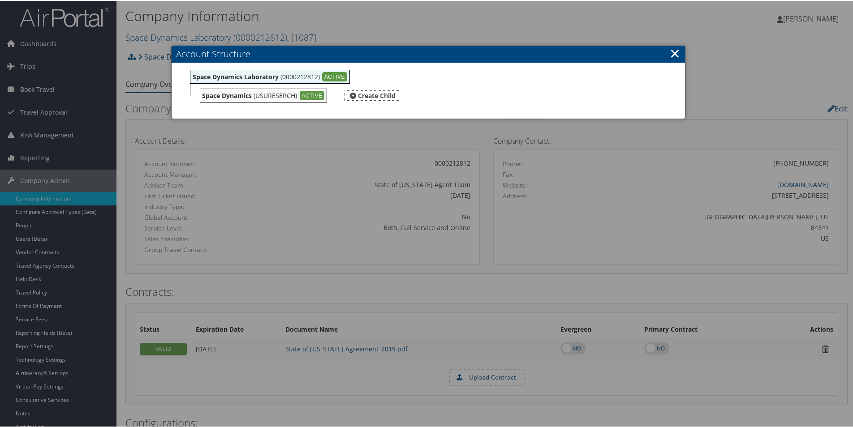
click at [259, 99] on div "Space Dynamics (USURESERCH) ACTIVE" at bounding box center [264, 95] width 128 height 14
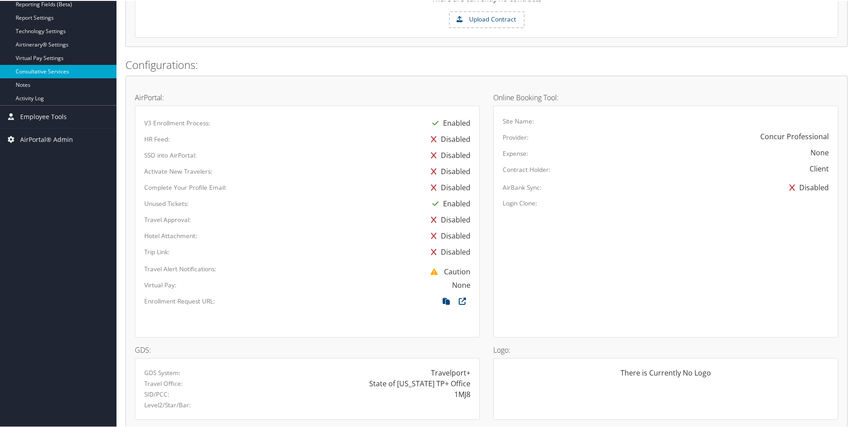
scroll to position [291, 0]
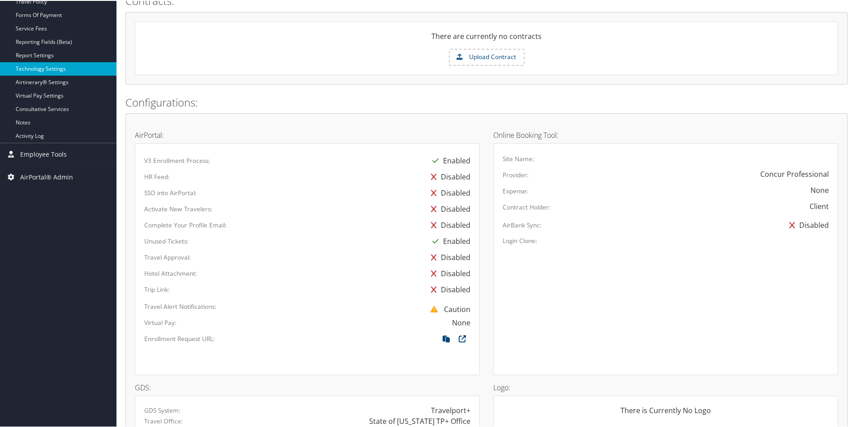
click at [53, 66] on link "Technology Settings" at bounding box center [58, 67] width 116 height 13
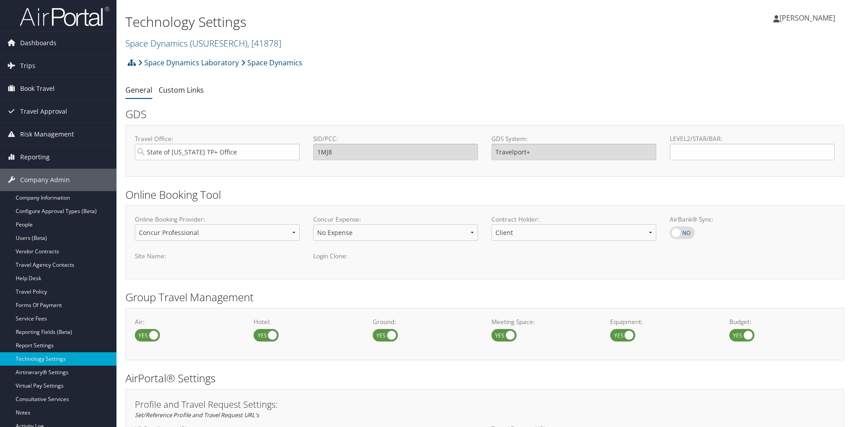
select select "4"
click at [293, 152] on input "State of [US_STATE] TP+ Office" at bounding box center [218, 152] width 166 height 17
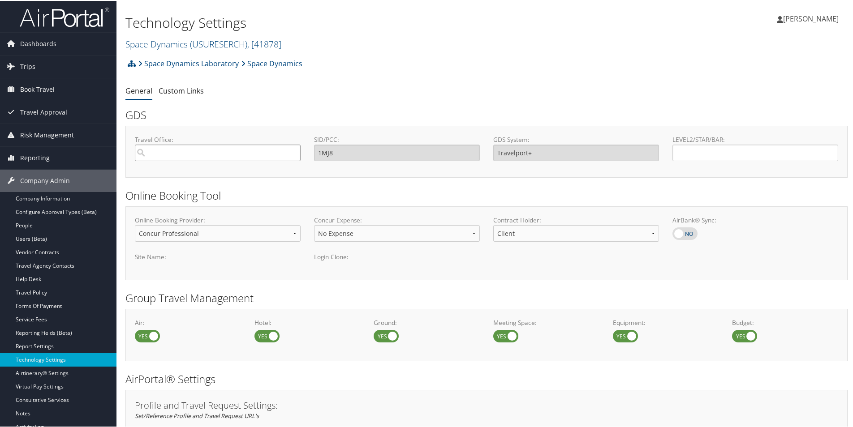
click at [184, 151] on input "Travel Office:" at bounding box center [218, 152] width 166 height 17
click at [185, 173] on div "OfficeInfo" at bounding box center [217, 177] width 161 height 9
type input "FP9 State of [US_STATE] On-site Branch Office"
type input "FP9"
type input "Worldspan"
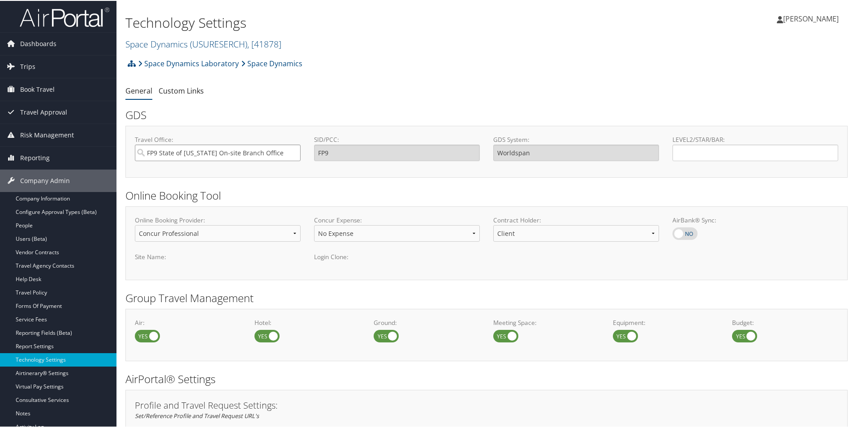
type input "FP9 State of Utah On-site Branch Office"
click at [31, 65] on span "Trips" at bounding box center [27, 66] width 15 height 22
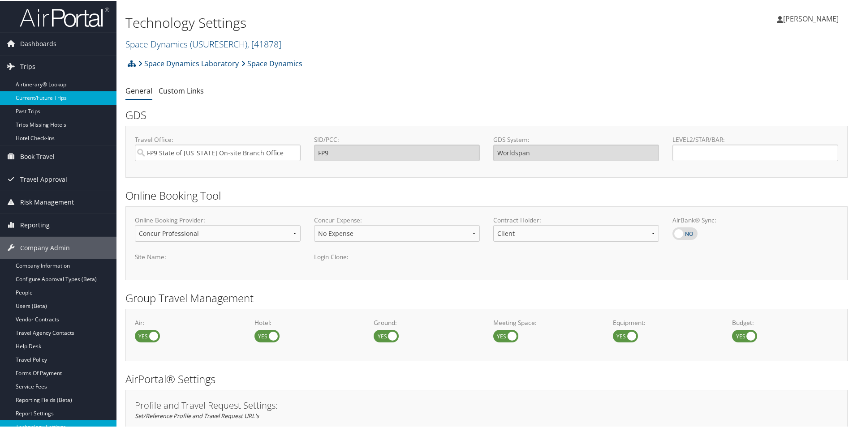
click at [30, 99] on link "Current/Future Trips" at bounding box center [58, 96] width 116 height 13
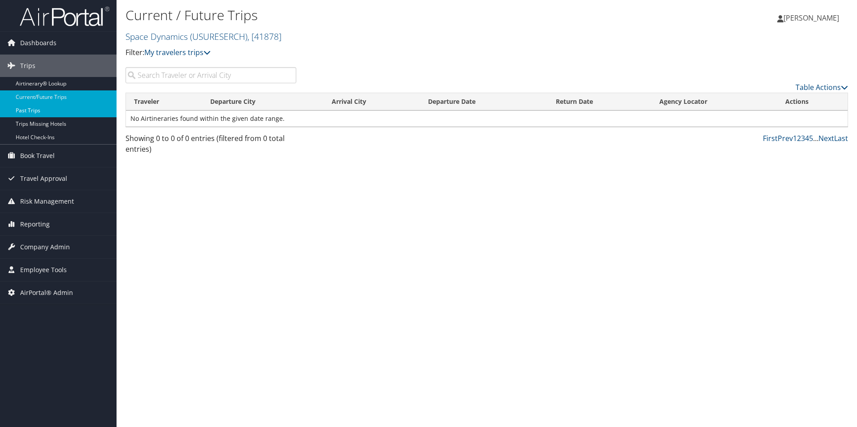
click at [30, 109] on link "Past Trips" at bounding box center [58, 110] width 116 height 13
click at [63, 96] on link "Current/Future Trips" at bounding box center [58, 96] width 116 height 13
click at [178, 38] on link "Space Dynamics ( USURESERCH ) , [ 41878 ]" at bounding box center [203, 36] width 156 height 12
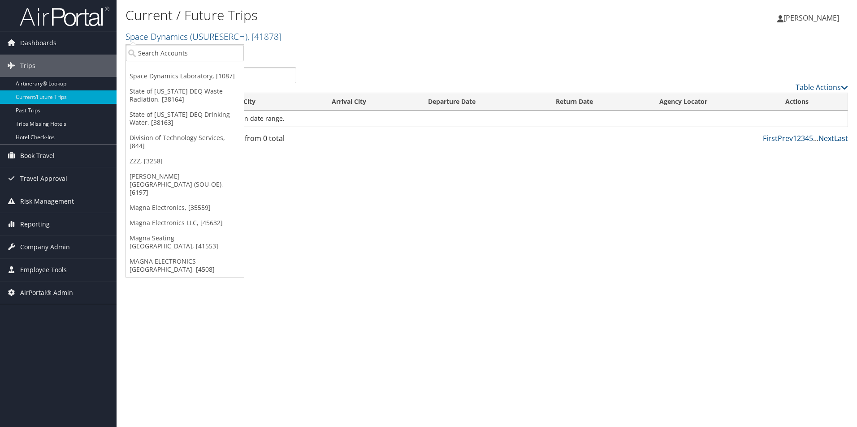
click at [172, 43] on small "Space Dynamics ( USURESERCH ) , [ 41878 ]" at bounding box center [203, 36] width 156 height 12
click at [171, 47] on input "search" at bounding box center [185, 53] width 118 height 17
type input "state of utah"
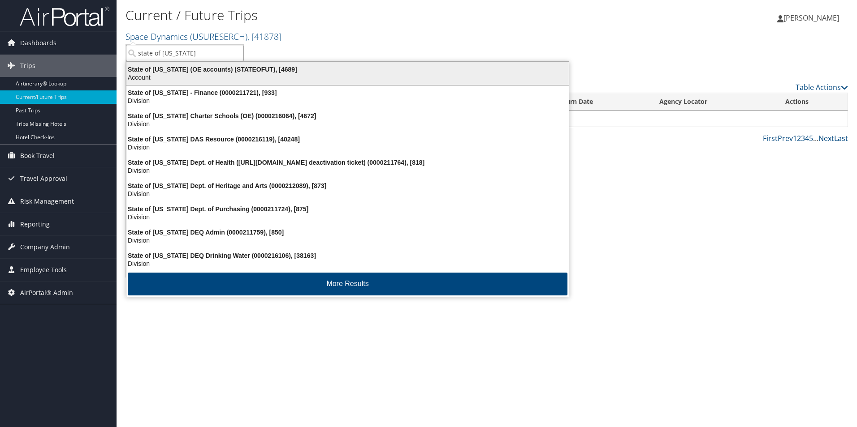
click at [159, 70] on div "State of Utah (OE accounts) (STATEOFUT), [4689]" at bounding box center [347, 69] width 453 height 8
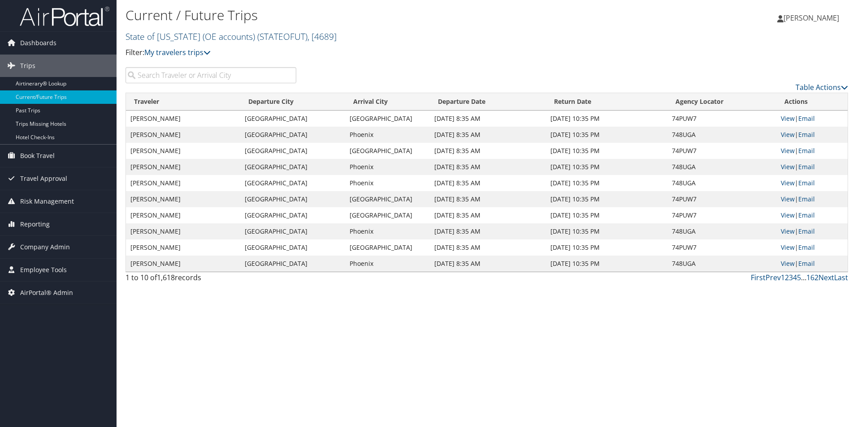
click at [161, 39] on link "State of [US_STATE] (OE accounts) ( STATEOFUT ) , [ 4689 ]" at bounding box center [230, 36] width 211 height 12
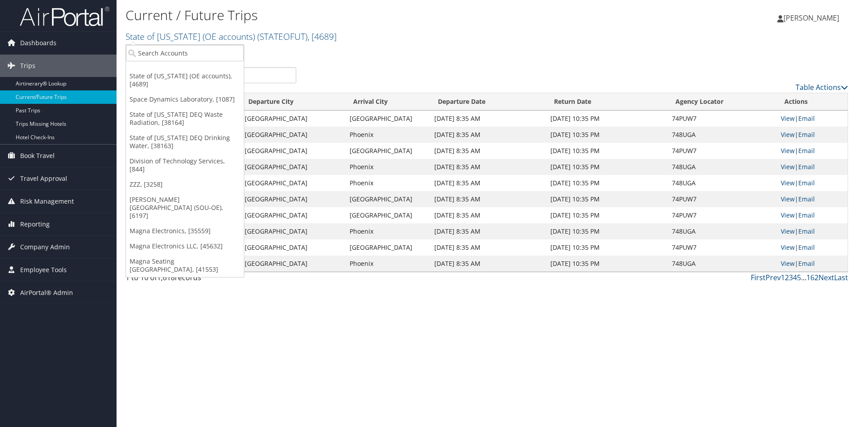
click at [398, 33] on h2 "State of [US_STATE] (OE accounts) ( STATEOFUT ) , [ 4689 ]" at bounding box center [366, 35] width 482 height 15
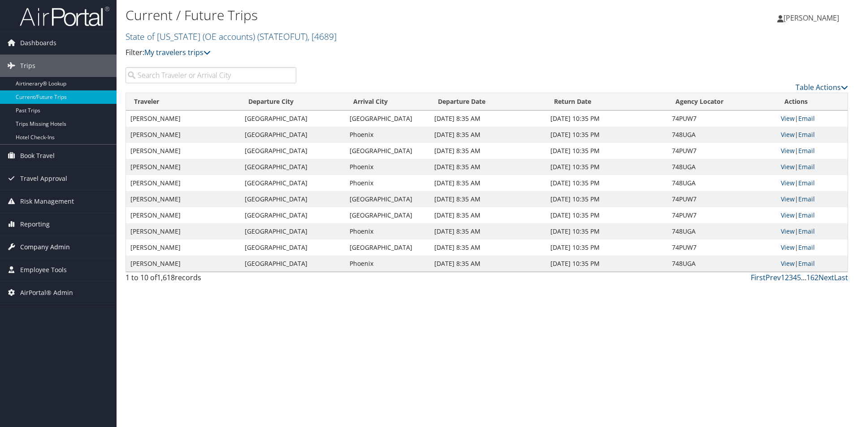
click at [27, 244] on span "Company Admin" at bounding box center [45, 247] width 50 height 22
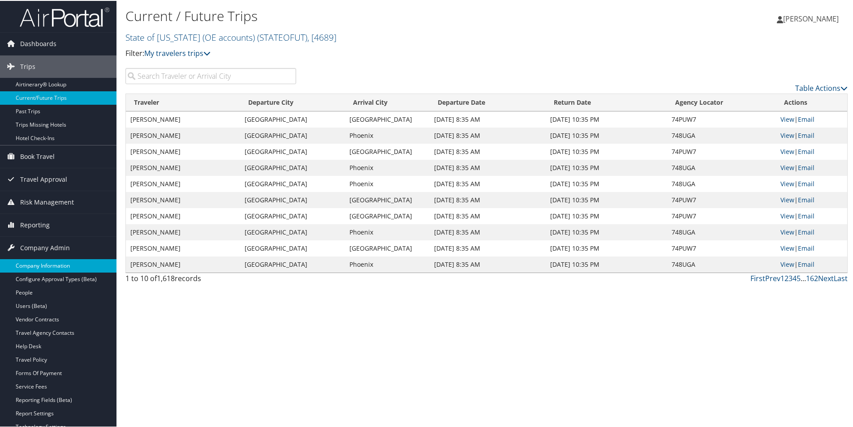
click at [26, 264] on link "Company Information" at bounding box center [58, 264] width 116 height 13
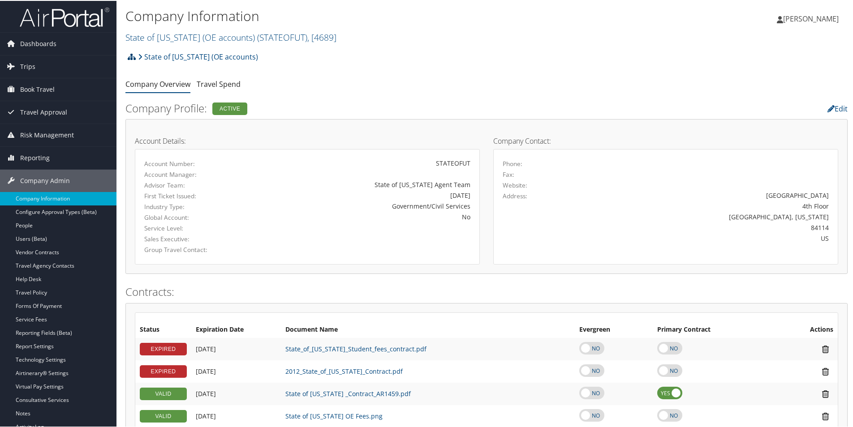
click at [130, 57] on icon at bounding box center [132, 55] width 8 height 7
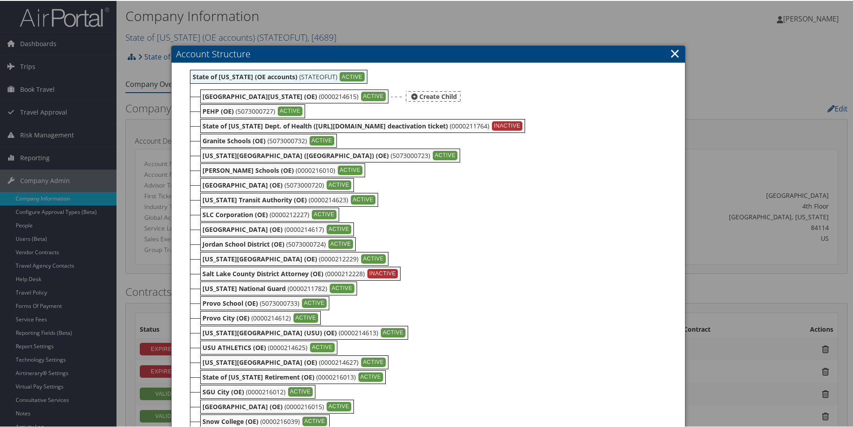
click at [239, 96] on b "[GEOGRAPHIC_DATA][US_STATE] (OE)" at bounding box center [260, 95] width 115 height 9
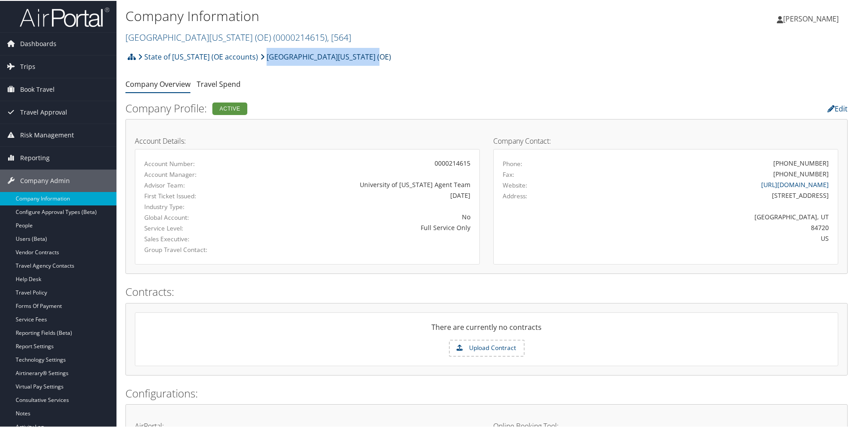
drag, startPoint x: 346, startPoint y: 53, endPoint x: 243, endPoint y: 58, distance: 102.7
click at [243, 58] on div "State of Utah (OE accounts) Southern Utah University (OE) Account Structure Sta…" at bounding box center [486, 59] width 722 height 24
copy link "[GEOGRAPHIC_DATA][US_STATE] (OE)"
click at [131, 56] on icon at bounding box center [132, 55] width 8 height 7
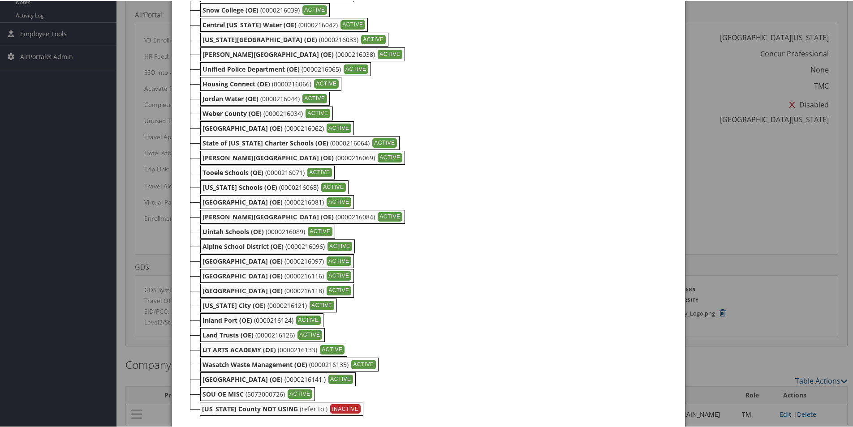
scroll to position [426, 0]
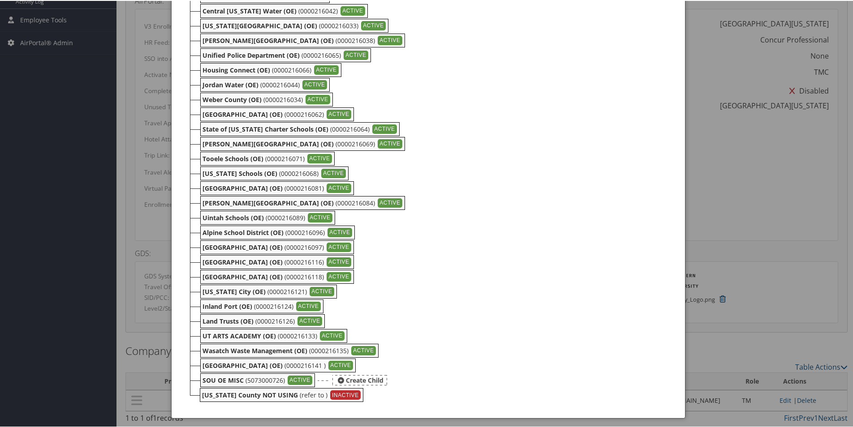
click at [220, 379] on b "SOU OE MISC" at bounding box center [223, 379] width 41 height 9
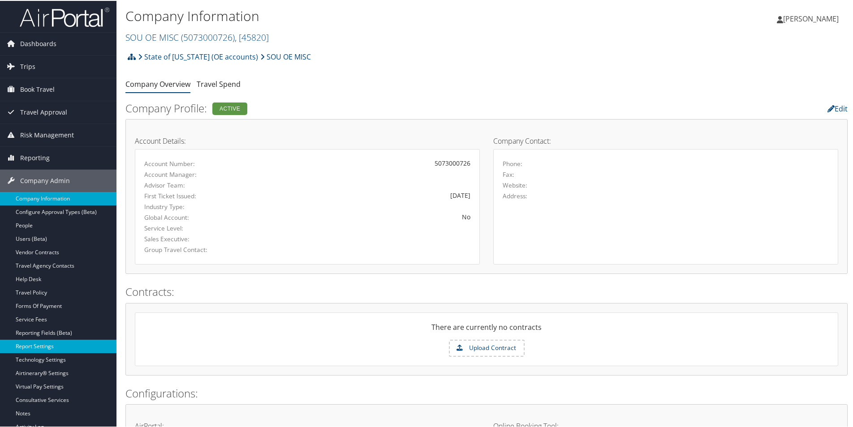
click at [38, 344] on link "Report Settings" at bounding box center [58, 345] width 116 height 13
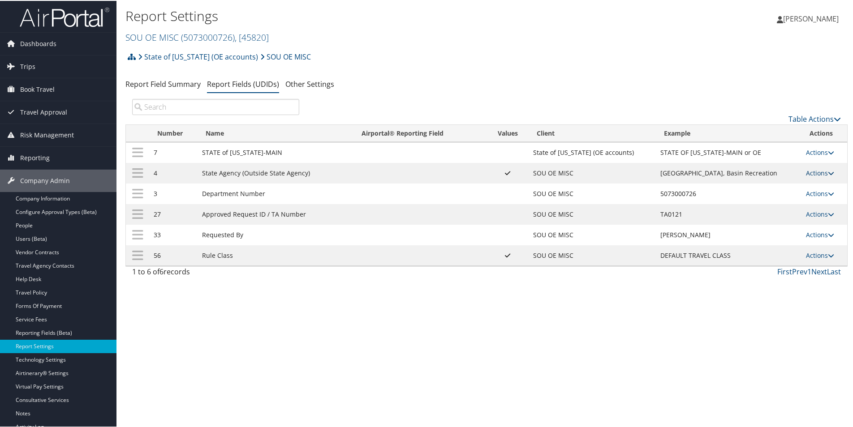
click at [811, 172] on link "Actions" at bounding box center [820, 172] width 28 height 9
click at [753, 185] on link "Update Report Field Values" at bounding box center [780, 185] width 97 height 15
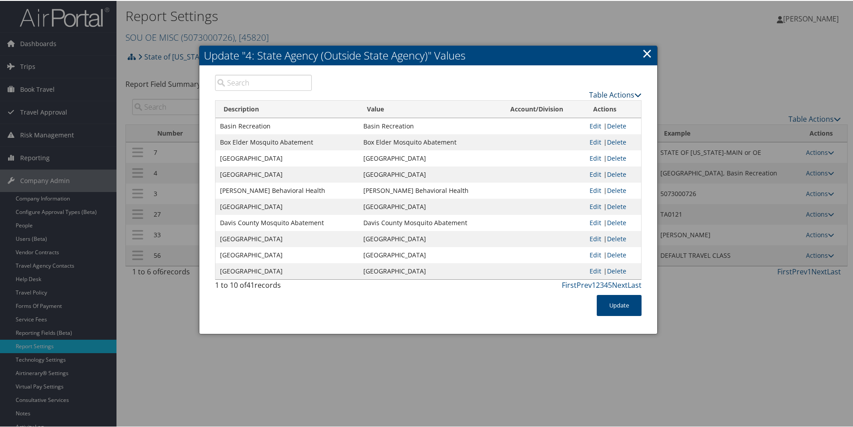
click at [607, 93] on link "Table Actions" at bounding box center [615, 94] width 52 height 10
click at [548, 136] on link "Page Length" at bounding box center [580, 138] width 118 height 15
click at [530, 138] on link "50" at bounding box center [580, 139] width 118 height 15
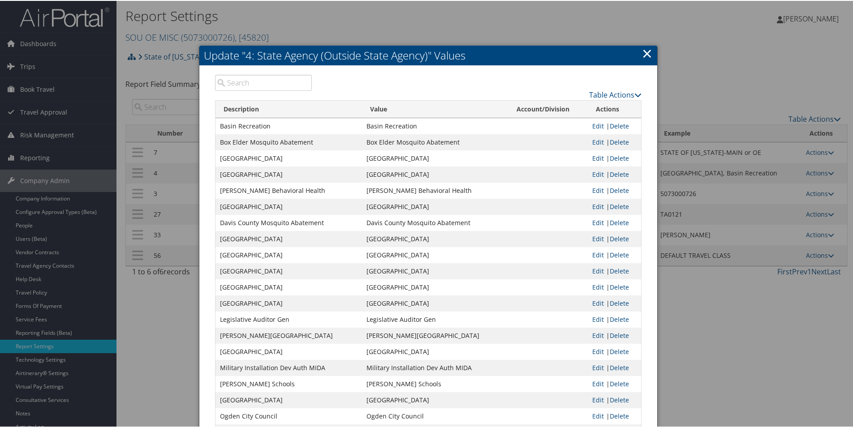
click at [649, 50] on link "×" at bounding box center [647, 52] width 10 height 18
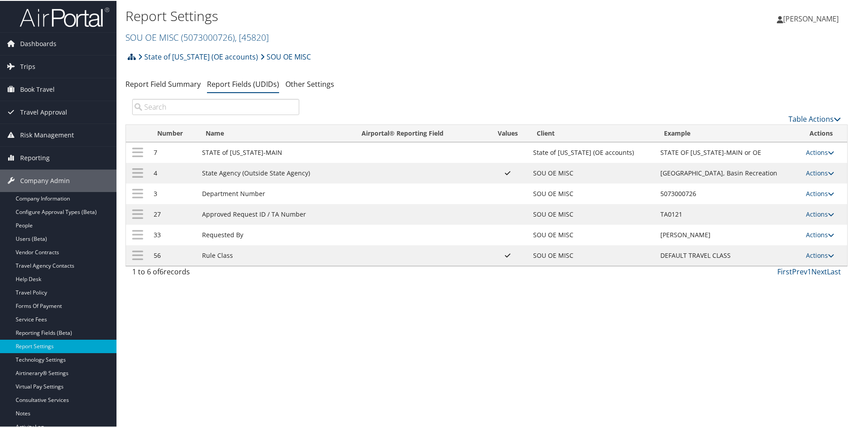
click at [132, 57] on icon at bounding box center [132, 55] width 8 height 7
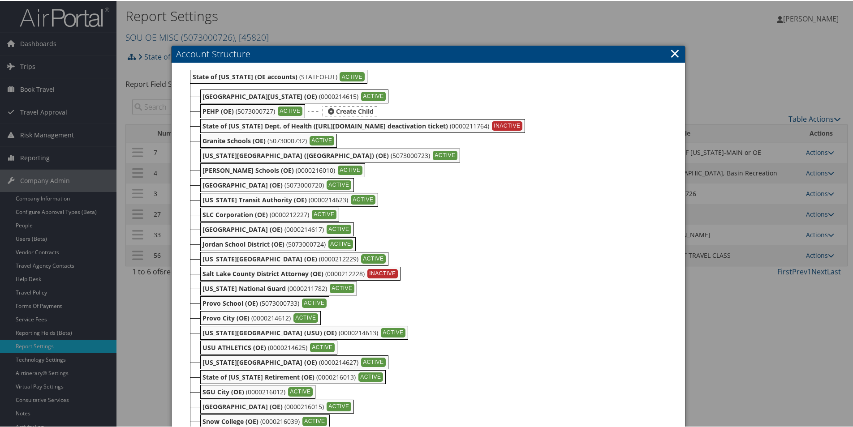
click at [211, 108] on b "PEHP (OE)" at bounding box center [218, 110] width 31 height 9
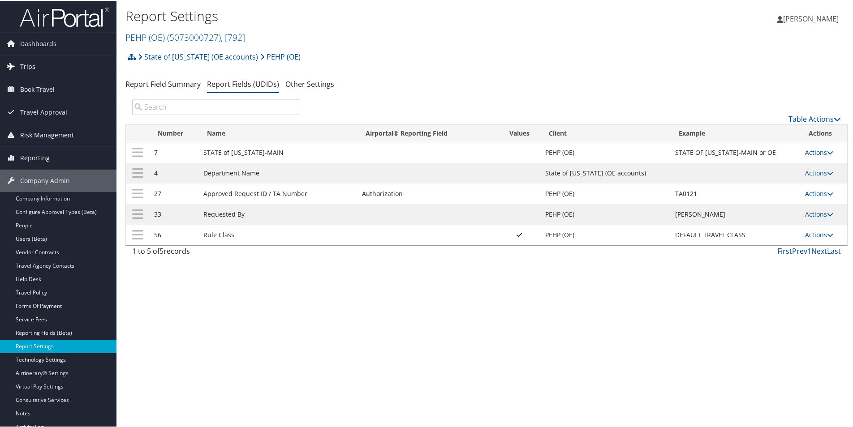
click at [27, 63] on span "Trips" at bounding box center [27, 66] width 15 height 22
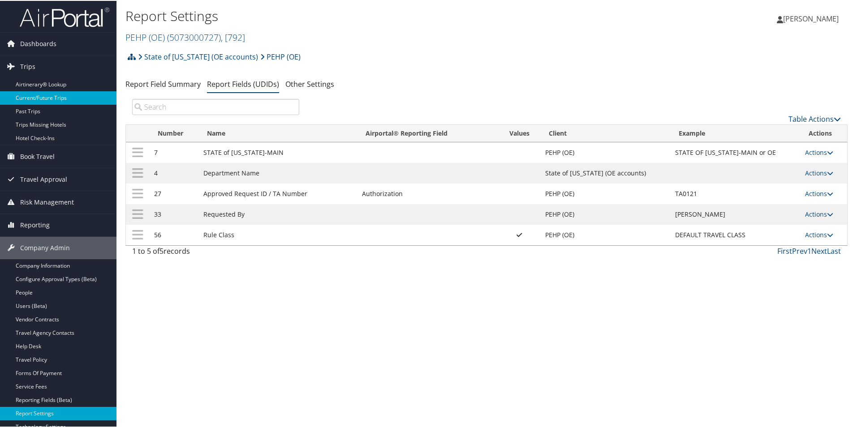
click at [32, 95] on link "Current/Future Trips" at bounding box center [58, 96] width 116 height 13
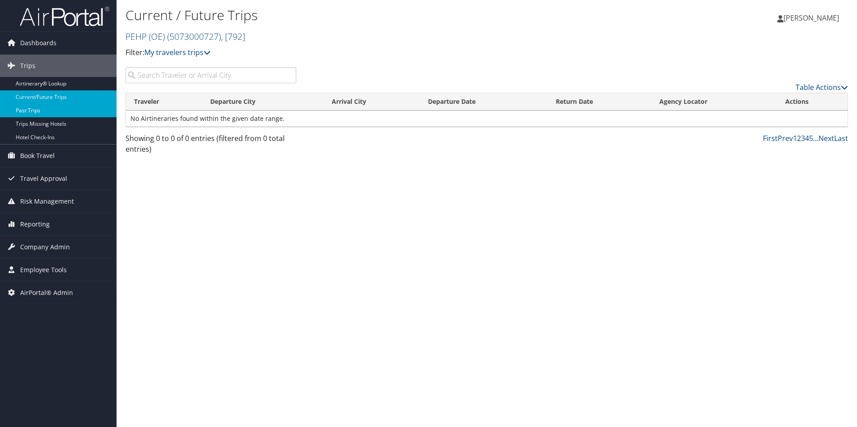
click at [33, 110] on link "Past Trips" at bounding box center [58, 110] width 116 height 13
click at [152, 37] on link "PEHP (OE) ( 5073000727 ) , [ 792 ]" at bounding box center [185, 36] width 120 height 12
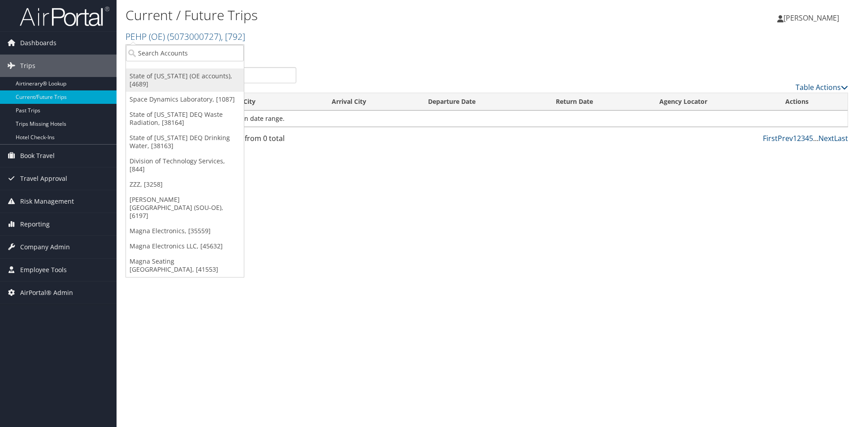
click at [149, 72] on link "State of [US_STATE] (OE accounts), [4689]" at bounding box center [185, 80] width 118 height 23
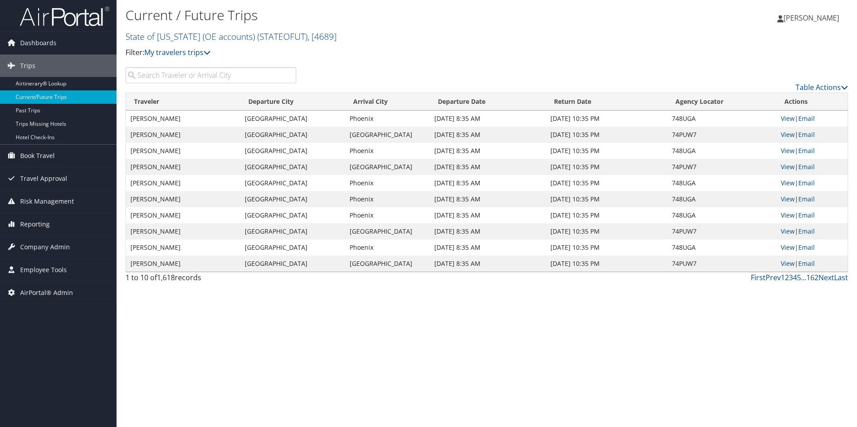
click at [135, 36] on link "State of Utah (OE accounts) ( STATEOFUT ) , [ 4689 ]" at bounding box center [230, 36] width 211 height 12
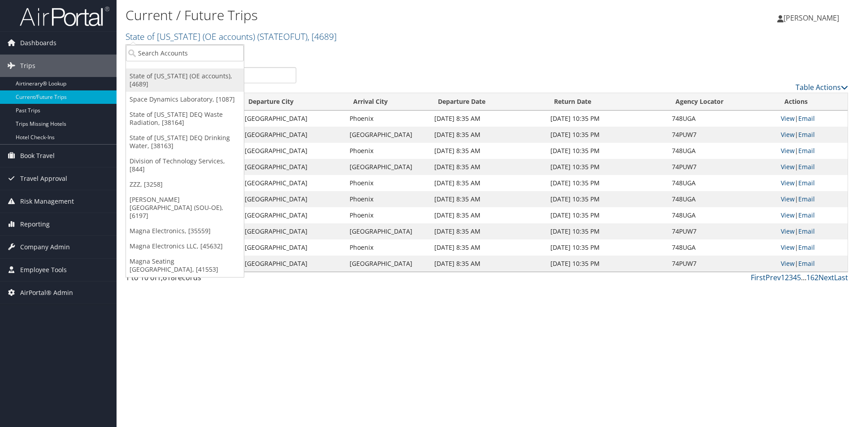
click at [140, 75] on link "State of [US_STATE] (OE accounts), [4689]" at bounding box center [185, 80] width 118 height 23
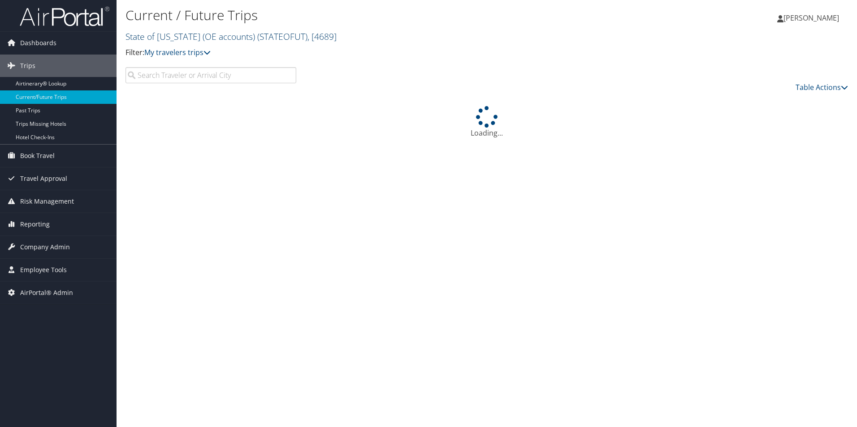
click at [257, 35] on span "( STATEOFUT )" at bounding box center [282, 36] width 50 height 12
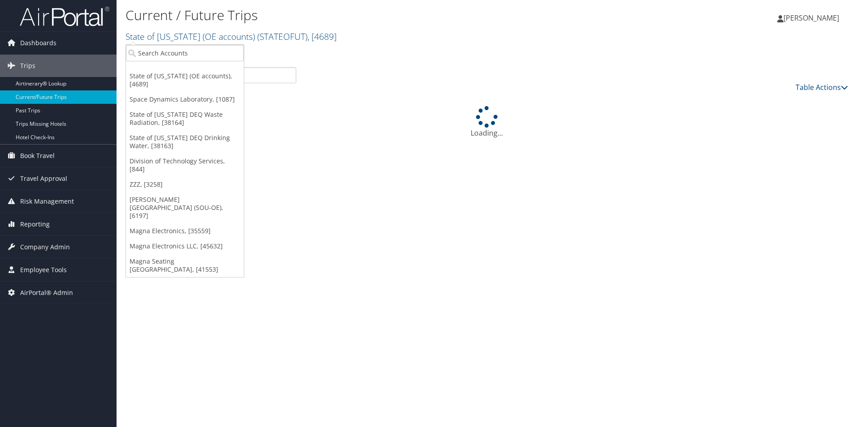
click at [418, 52] on p "Filter: My travelers trips" at bounding box center [366, 53] width 482 height 12
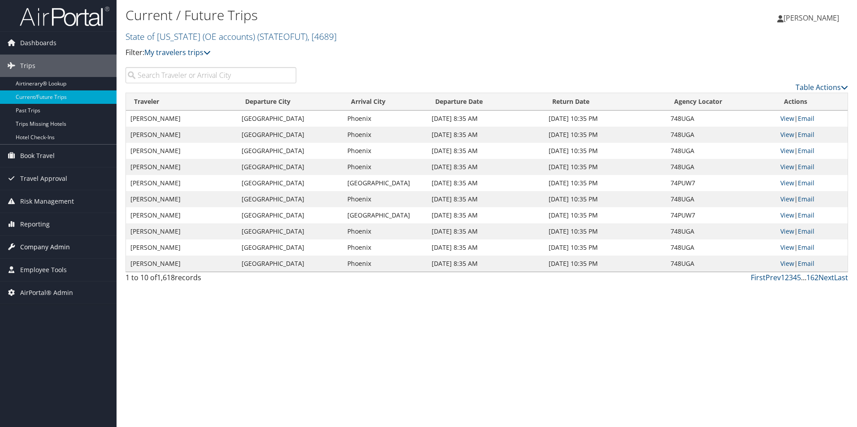
click at [48, 246] on span "Company Admin" at bounding box center [45, 247] width 50 height 22
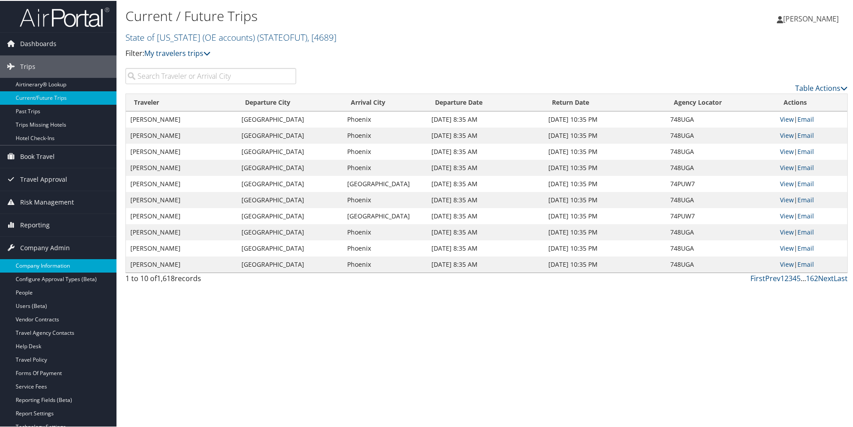
click at [47, 266] on link "Company Information" at bounding box center [58, 264] width 116 height 13
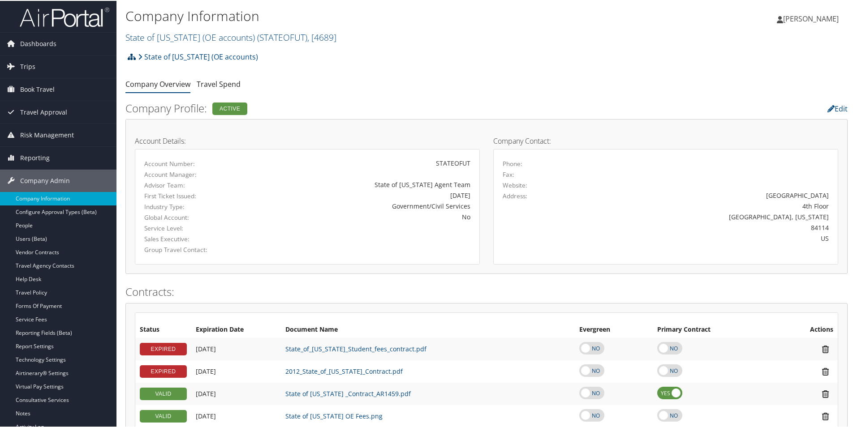
click at [131, 57] on icon at bounding box center [132, 55] width 8 height 7
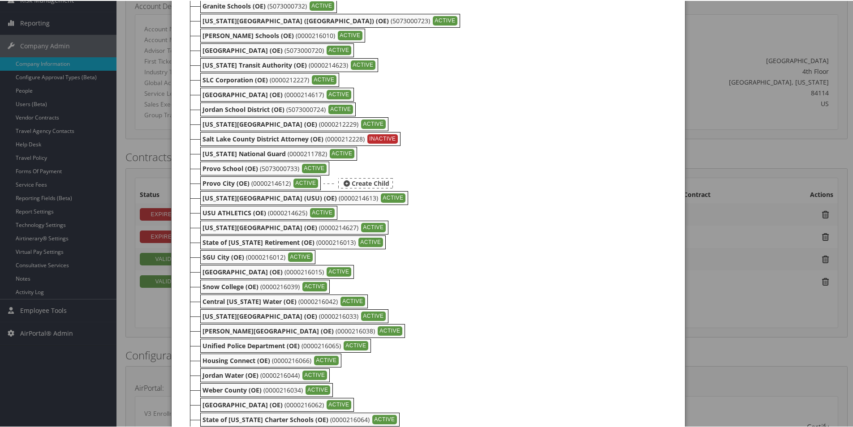
scroll to position [134, 0]
click at [248, 153] on b "[US_STATE] National Guard" at bounding box center [244, 153] width 83 height 9
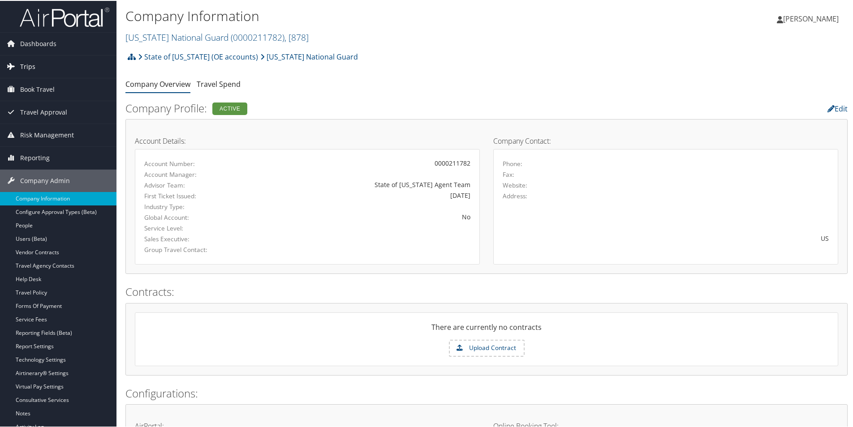
click at [25, 63] on span "Trips" at bounding box center [27, 66] width 15 height 22
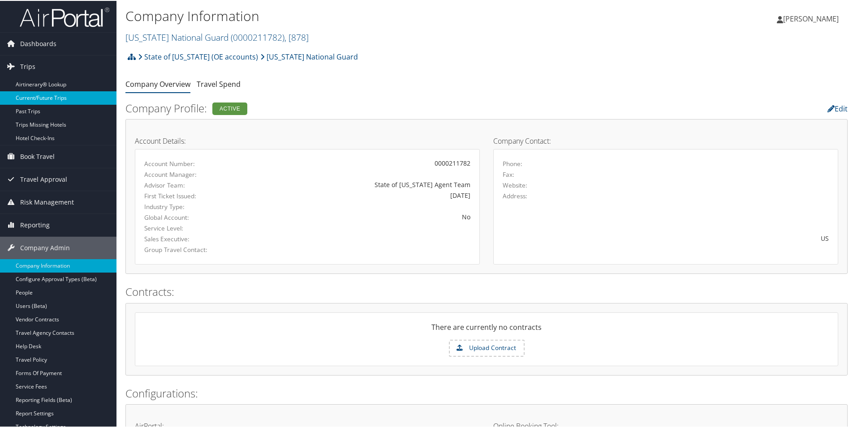
click at [26, 95] on link "Current/Future Trips" at bounding box center [58, 96] width 116 height 13
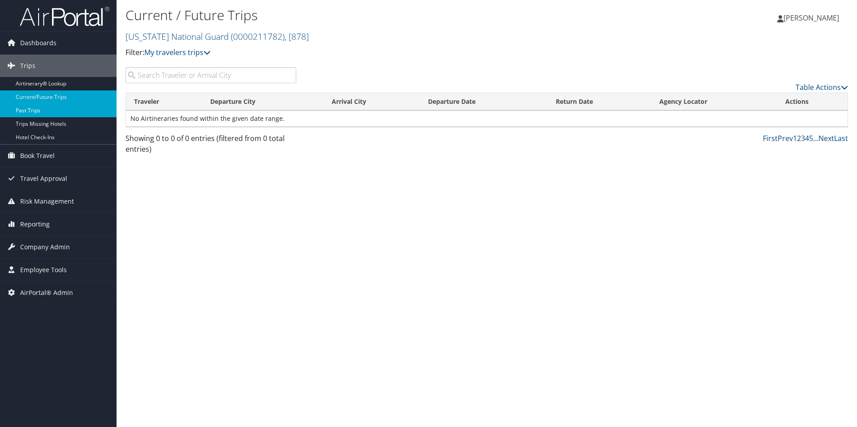
click at [24, 107] on link "Past Trips" at bounding box center [58, 110] width 116 height 13
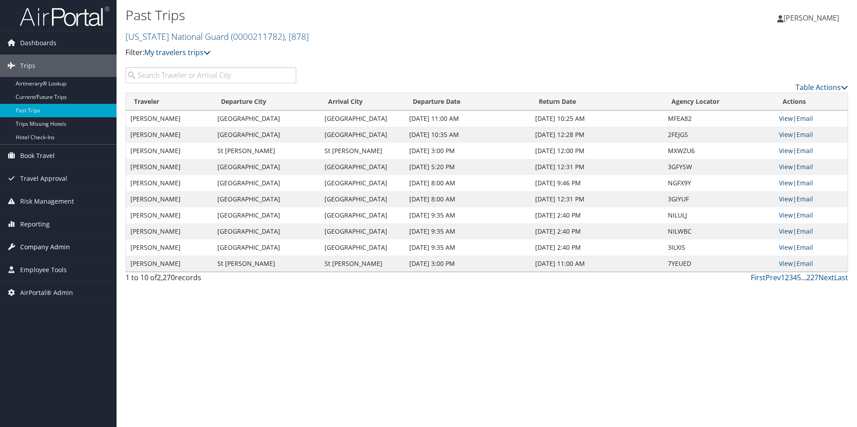
click at [35, 247] on span "Company Admin" at bounding box center [45, 247] width 50 height 22
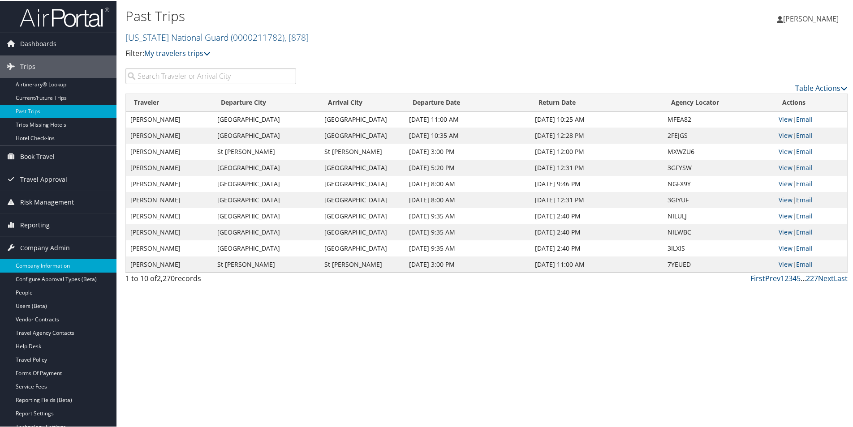
click at [37, 263] on link "Company Information" at bounding box center [58, 264] width 116 height 13
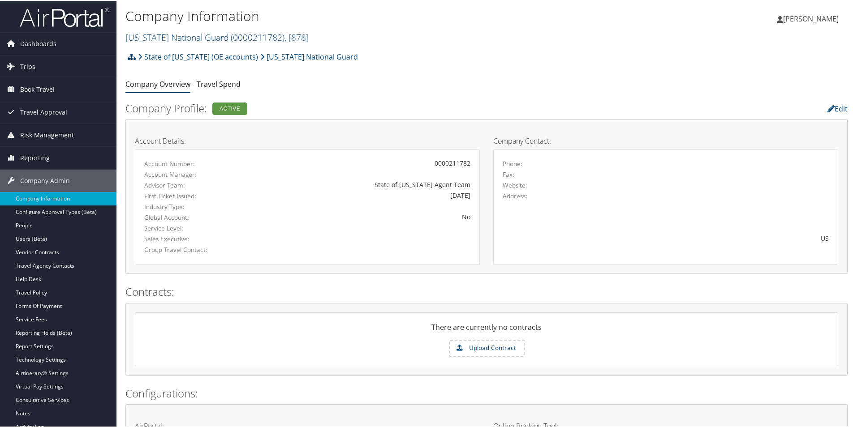
click at [131, 55] on icon at bounding box center [132, 55] width 8 height 7
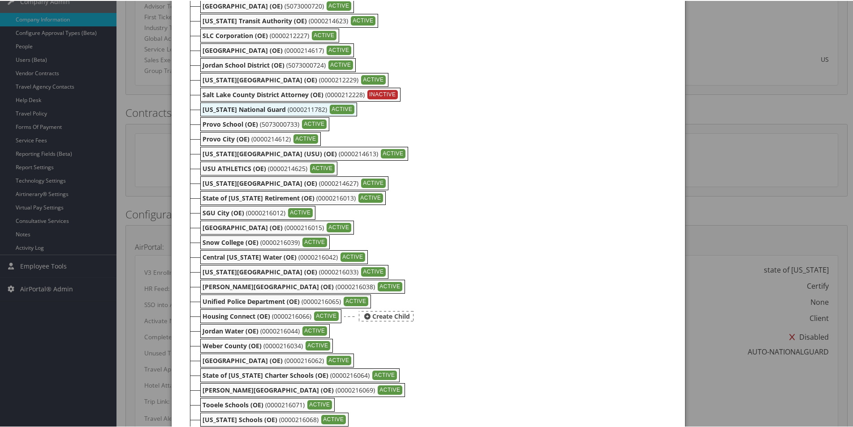
scroll to position [224, 0]
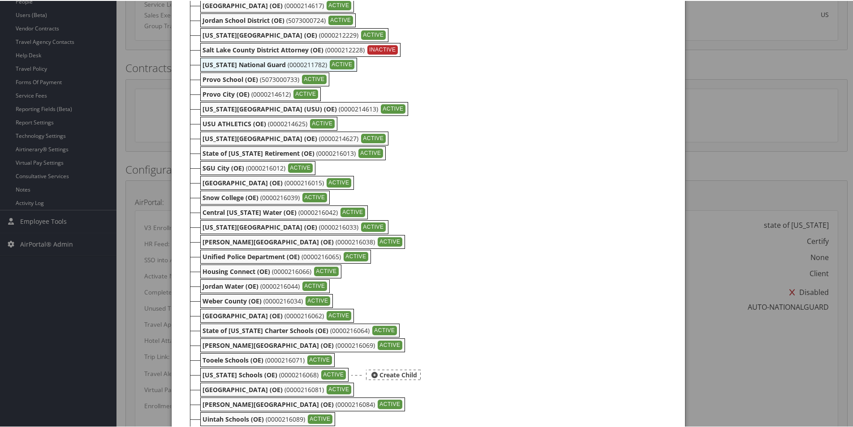
click at [261, 375] on b "[US_STATE] Schools (OE)" at bounding box center [240, 374] width 75 height 9
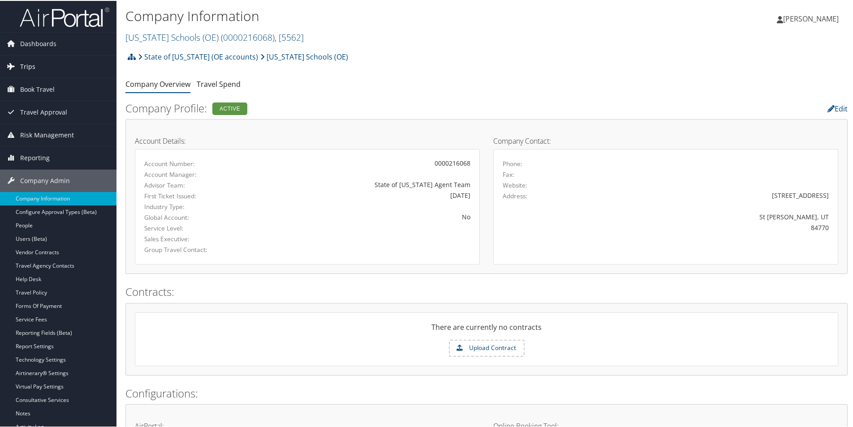
click at [30, 62] on span "Trips" at bounding box center [27, 66] width 15 height 22
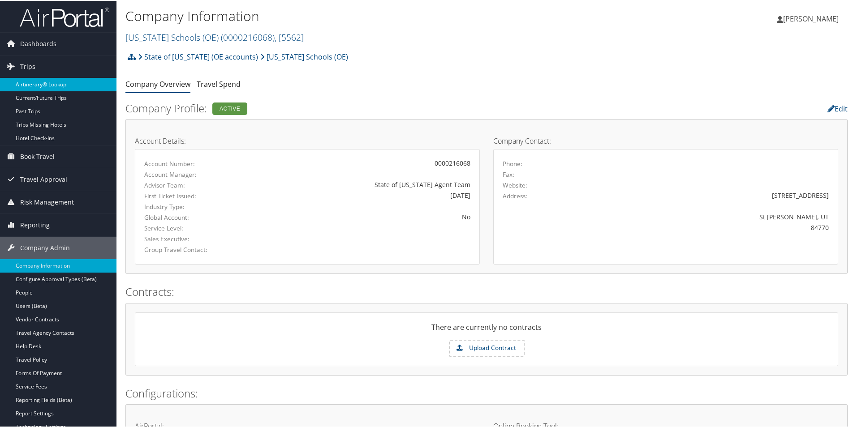
click at [27, 82] on link "Airtinerary® Lookup" at bounding box center [58, 83] width 116 height 13
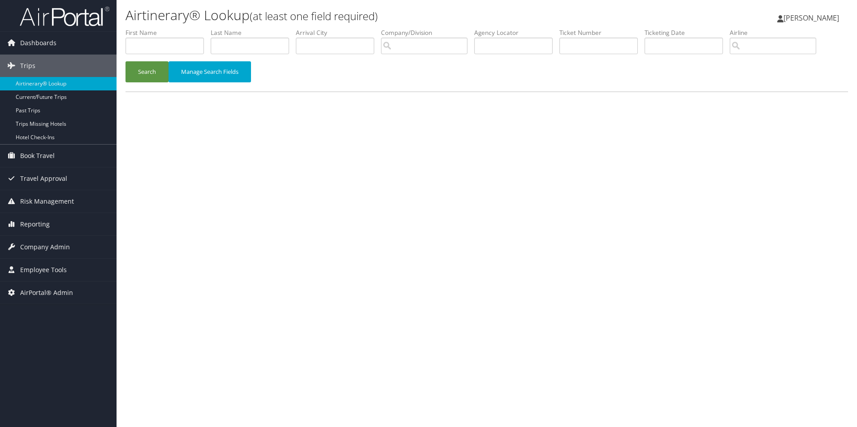
click at [22, 67] on span "Trips" at bounding box center [27, 66] width 15 height 22
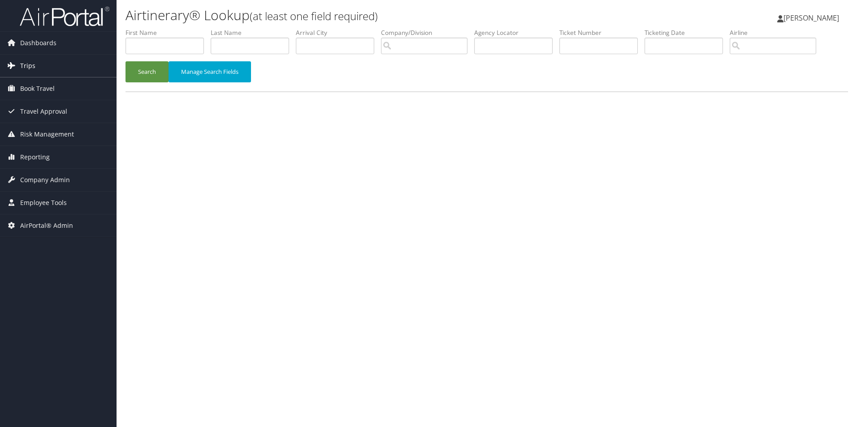
click at [26, 66] on span "Trips" at bounding box center [27, 66] width 15 height 22
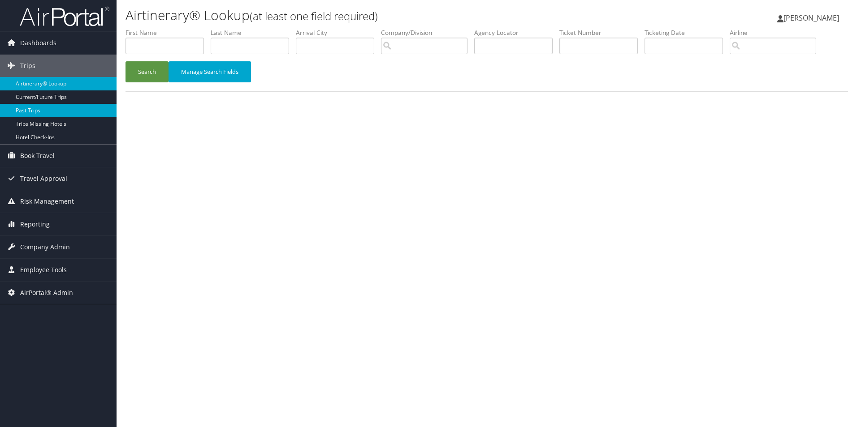
click at [28, 108] on link "Past Trips" at bounding box center [58, 110] width 116 height 13
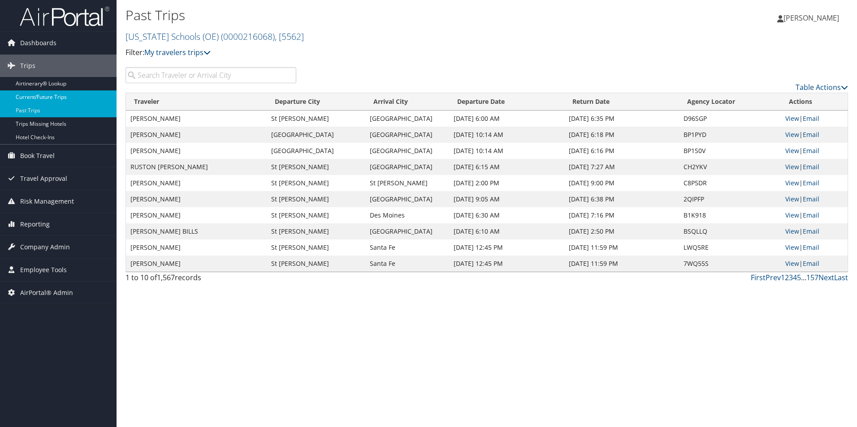
click at [30, 98] on link "Current/Future Trips" at bounding box center [58, 96] width 116 height 13
